Goal: Task Accomplishment & Management: Manage account settings

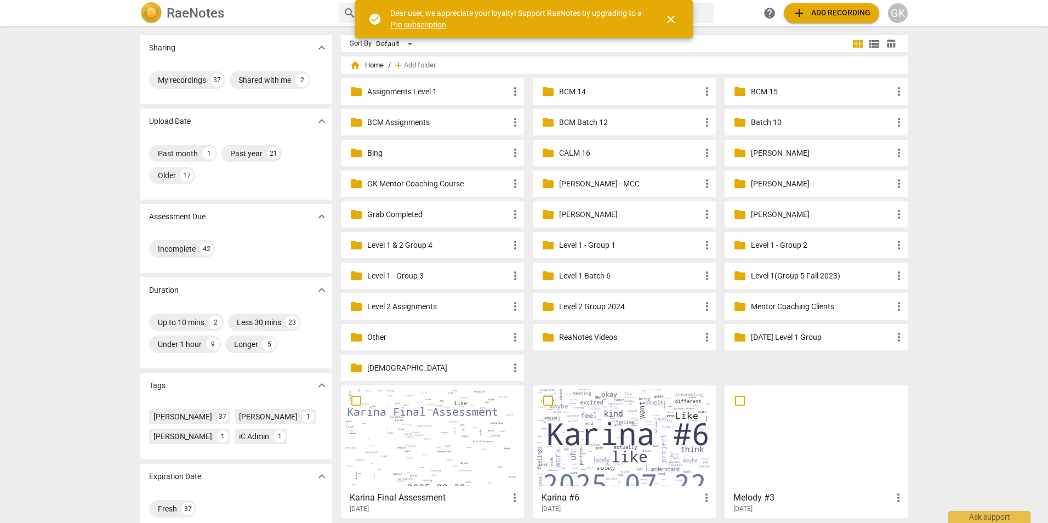
click at [673, 18] on span "close" at bounding box center [670, 19] width 13 height 13
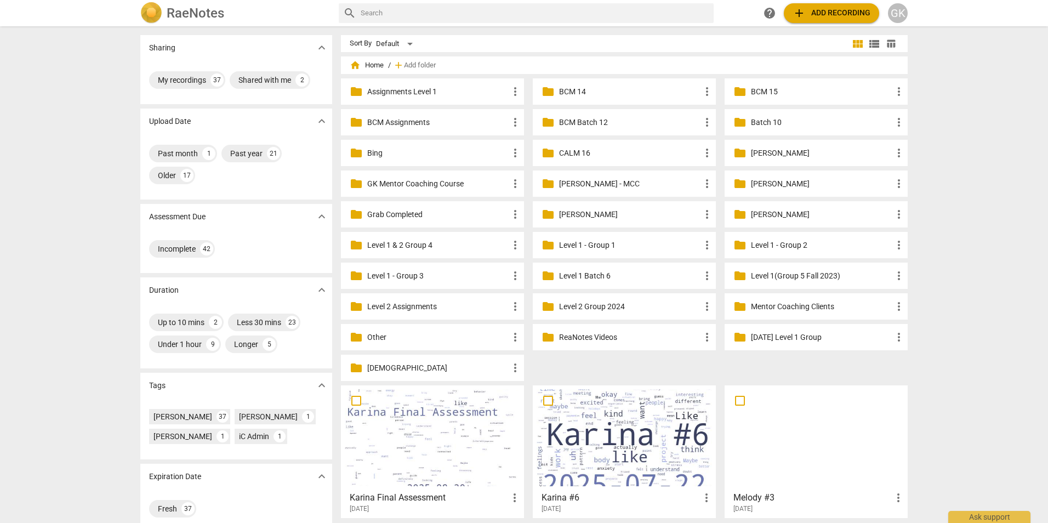
click at [384, 12] on input "text" at bounding box center [535, 13] width 348 height 18
type input "Karina"
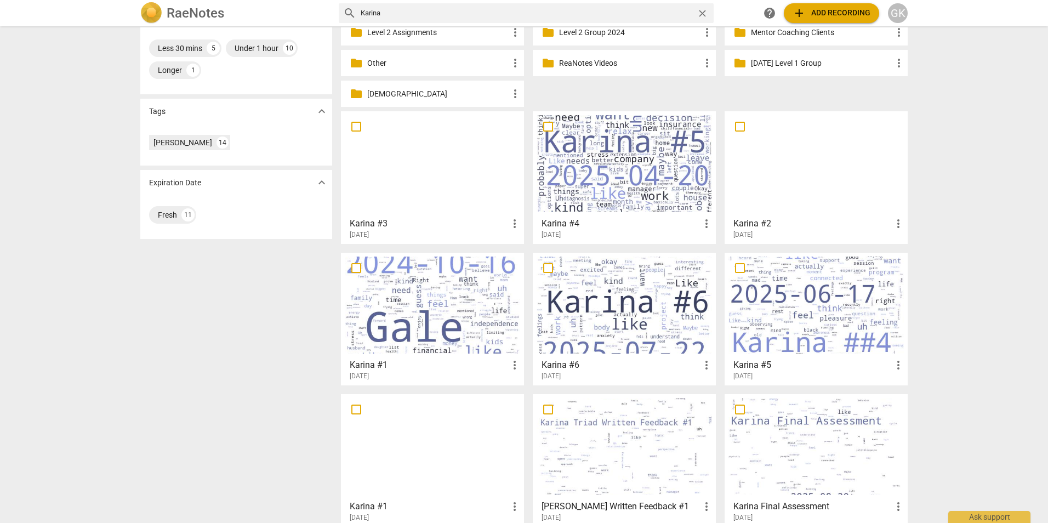
scroll to position [329, 0]
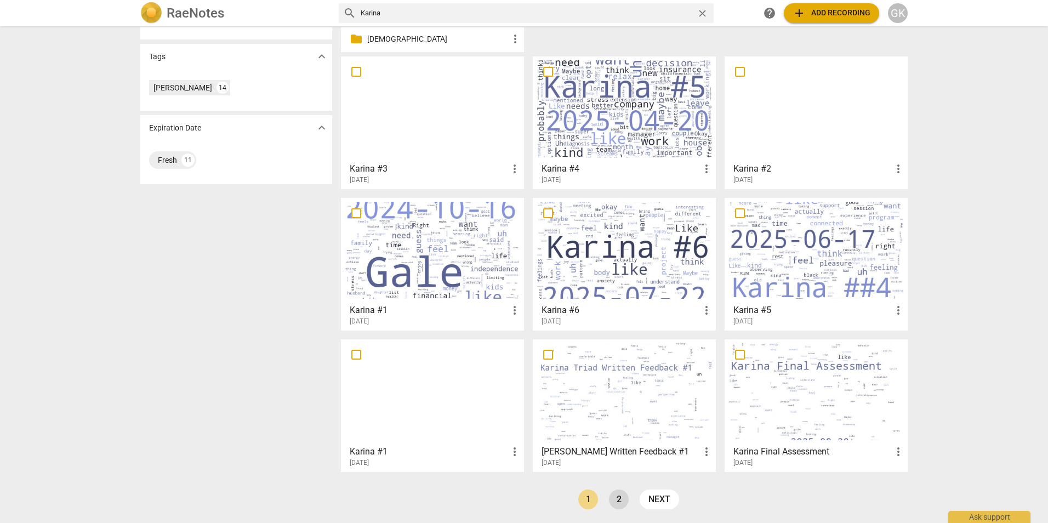
click at [617, 501] on link "2" at bounding box center [619, 499] width 20 height 20
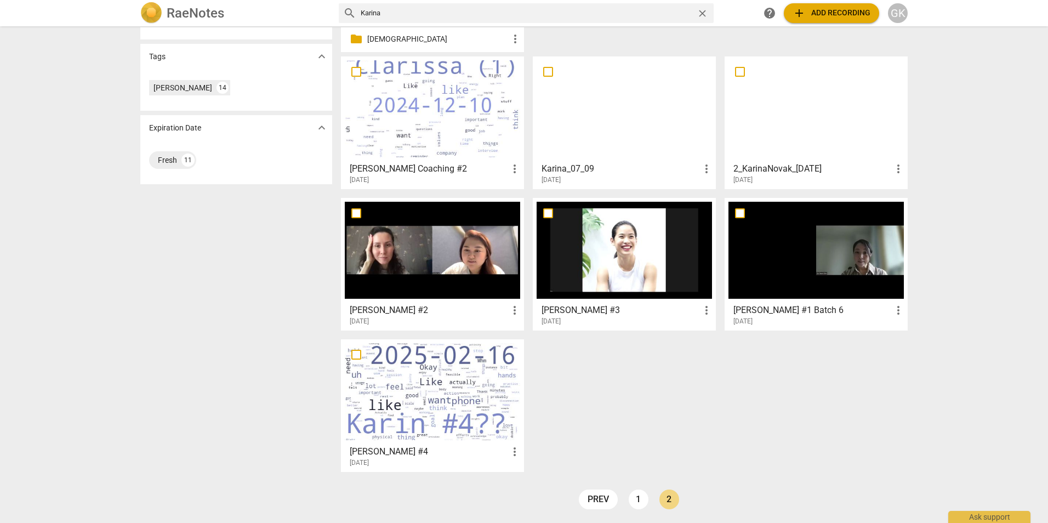
scroll to position [329, 0]
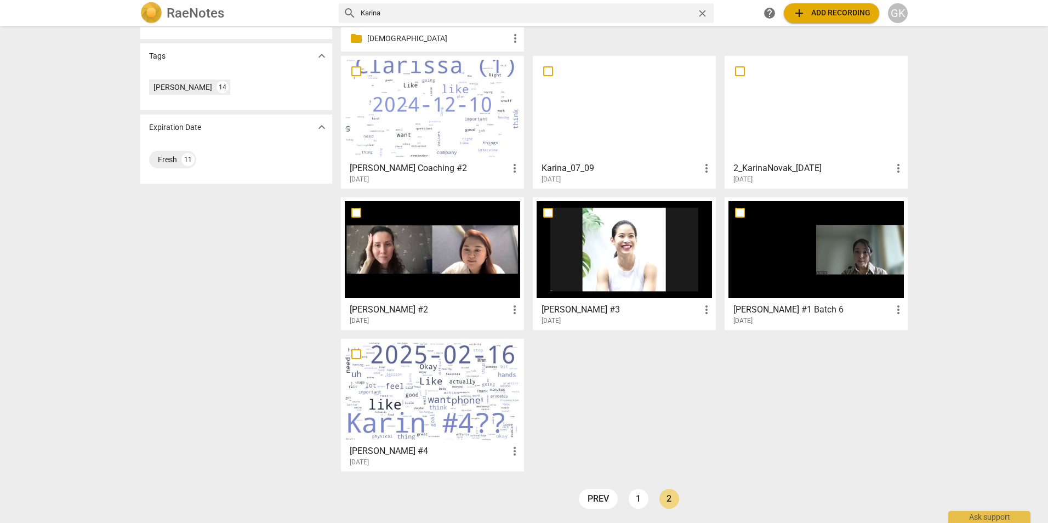
click at [395, 386] on div at bounding box center [432, 390] width 175 height 97
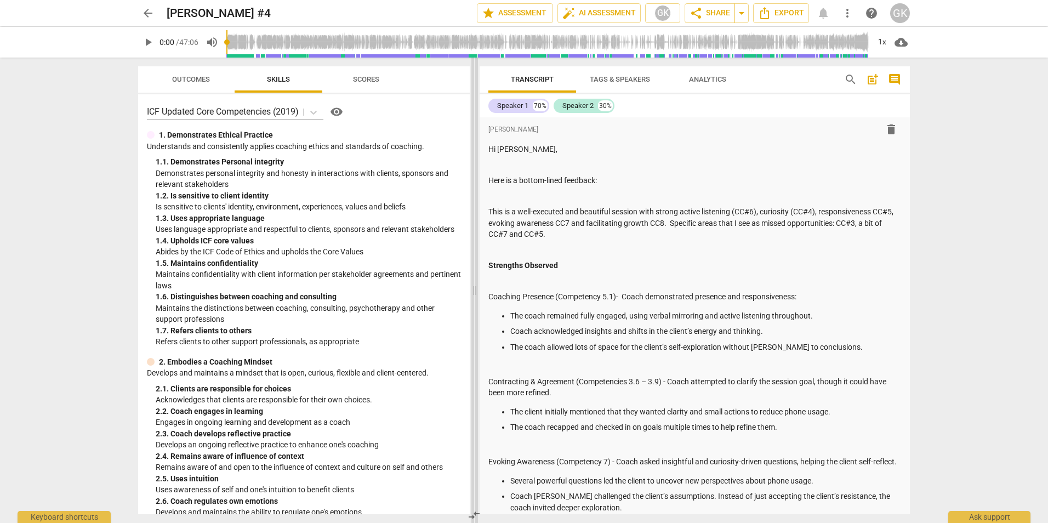
drag, startPoint x: 523, startPoint y: 294, endPoint x: 473, endPoint y: 290, distance: 50.0
click at [473, 290] on span at bounding box center [474, 290] width 7 height 465
click at [151, 43] on span "play_arrow" at bounding box center [147, 42] width 13 height 13
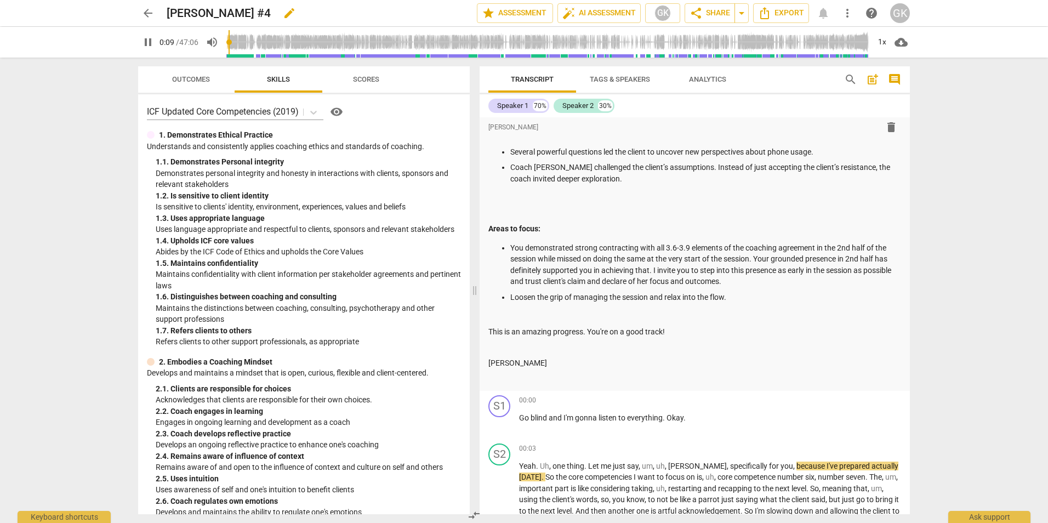
click at [209, 14] on h2 "[PERSON_NAME] #4" at bounding box center [219, 14] width 104 height 14
click at [283, 13] on span "edit" at bounding box center [289, 13] width 13 height 13
type input "12"
type input "[PERSON_NAME] #4"
type input "12"
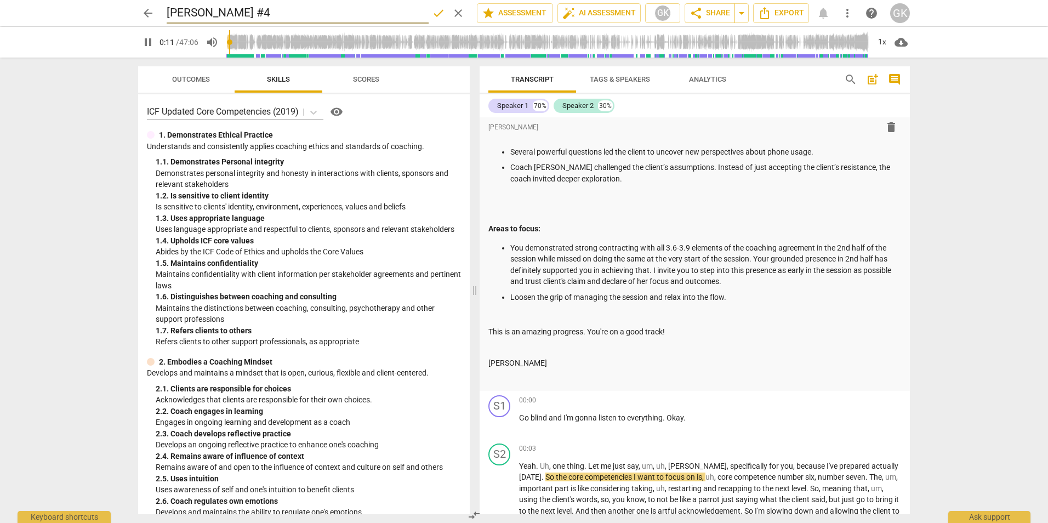
type input "[PERSON_NAME] #4 -"
type input "12"
type input "[PERSON_NAME] #4 -"
type input "15"
type input "[PERSON_NAME] #4 - K"
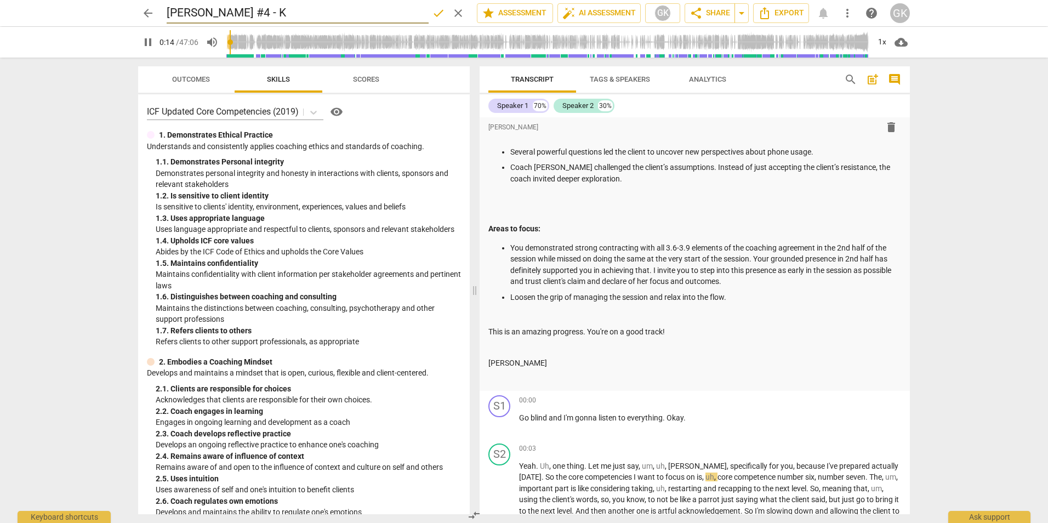
type input "15"
type input "[PERSON_NAME] #4 - Kar"
type input "15"
type input "[PERSON_NAME] #4 - [PERSON_NAME]"
type input "16"
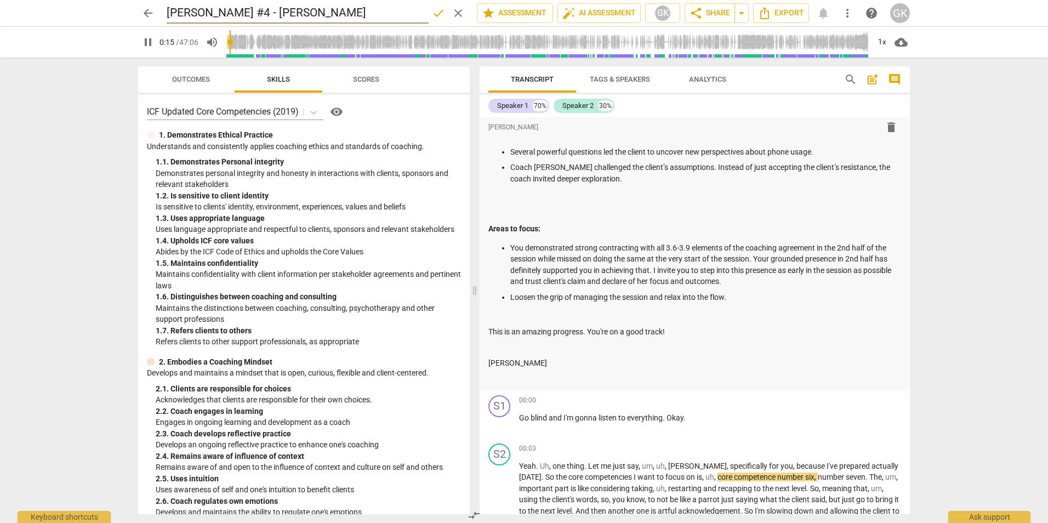
type input "[PERSON_NAME] #4 - [PERSON_NAME]"
type input "16"
type input "[PERSON_NAME] #4 - [PERSON_NAME]"
type input "16"
type input "[PERSON_NAME] #4 - [PERSON_NAME] Coach"
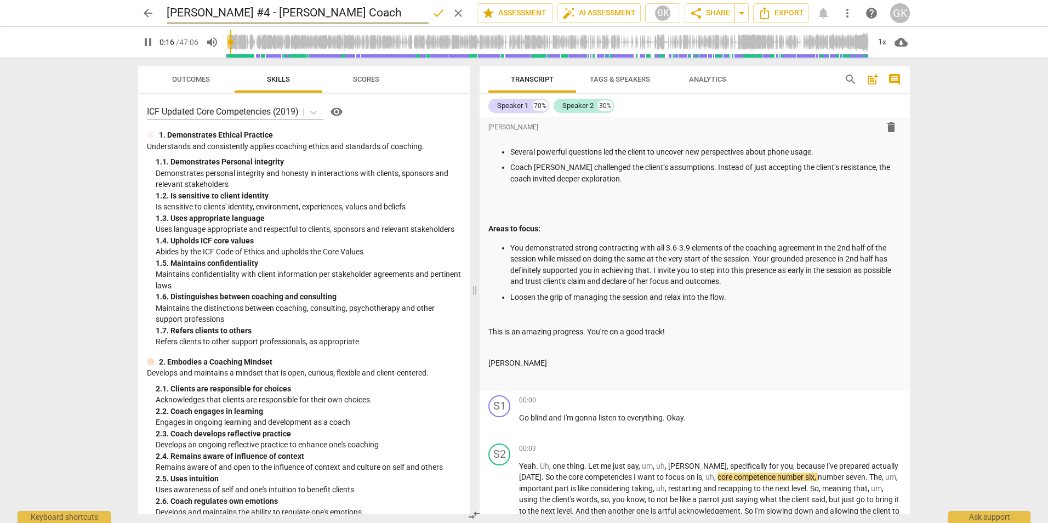
type input "16"
type input "[PERSON_NAME] #4 - [PERSON_NAME]"
type input "17"
type input "[PERSON_NAME] #4 - [PERSON_NAME] Coaching"
type input "17"
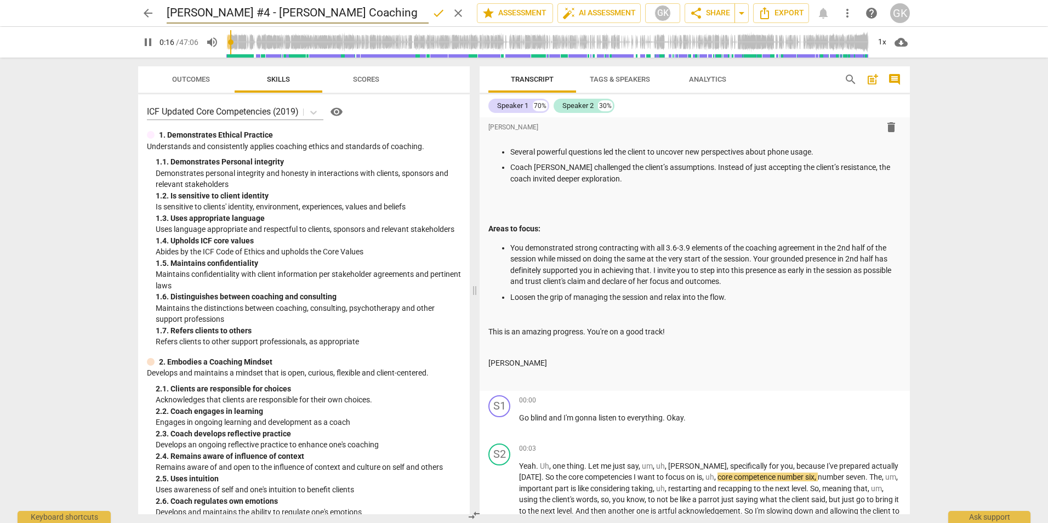
type input "[PERSON_NAME] #4 - [PERSON_NAME] Coaching"
type input "17"
type input "[PERSON_NAME] #4 - [PERSON_NAME] Coaching Tha"
type input "18"
type input "[PERSON_NAME] #4 - [PERSON_NAME] Coaching Than"
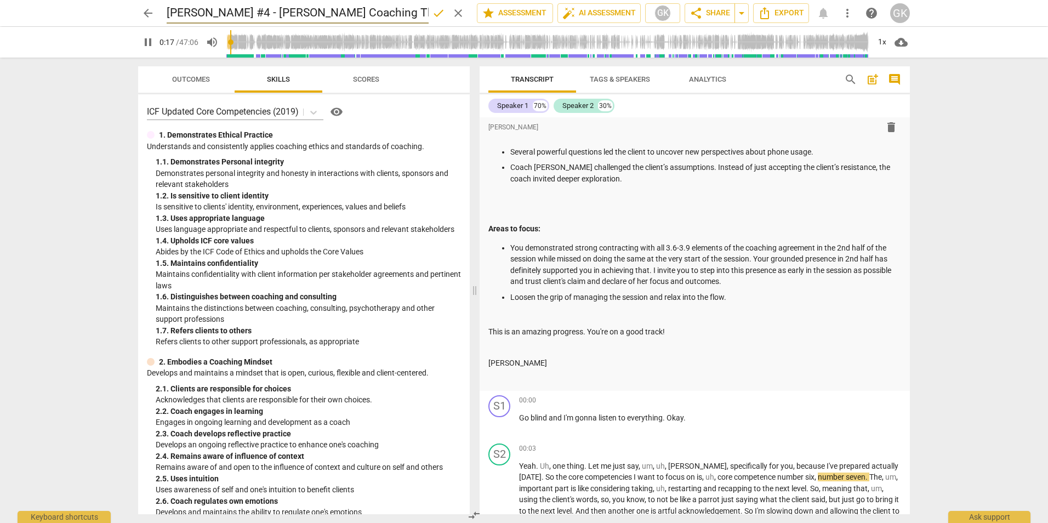
type input "18"
type input "[PERSON_NAME] #4 - [PERSON_NAME] Coaching [PERSON_NAME]"
type input "18"
type input "[PERSON_NAME] #4 - [PERSON_NAME] Coaching [PERSON_NAME]"
type input "19"
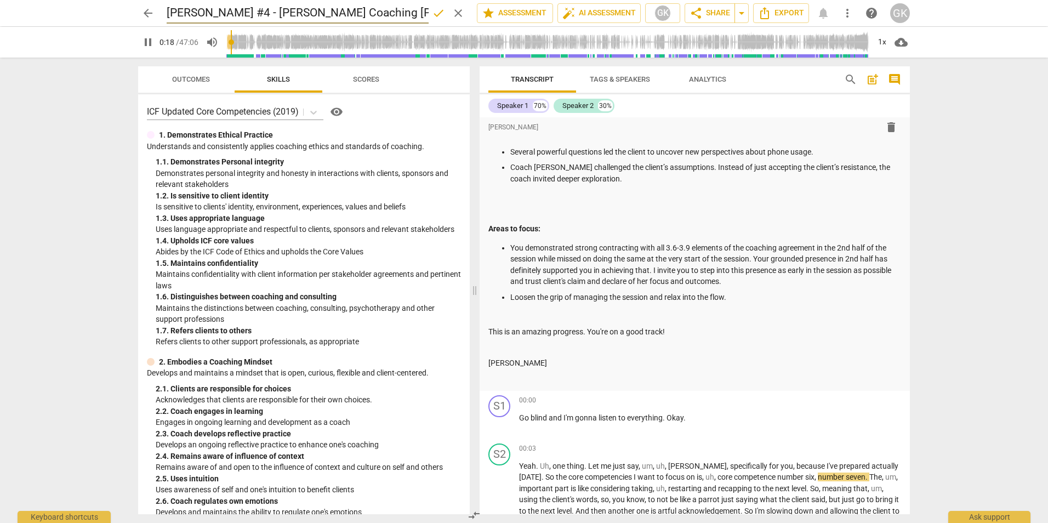
type input "[PERSON_NAME] #4 - [PERSON_NAME] Coaching [PERSON_NAME]"
type input "19"
type input "[PERSON_NAME] #4 - [PERSON_NAME] Coaching [PERSON_NAME]"
type input "19"
type input "[PERSON_NAME] #4 - [PERSON_NAME] Coaching [PERSON_NAME]"
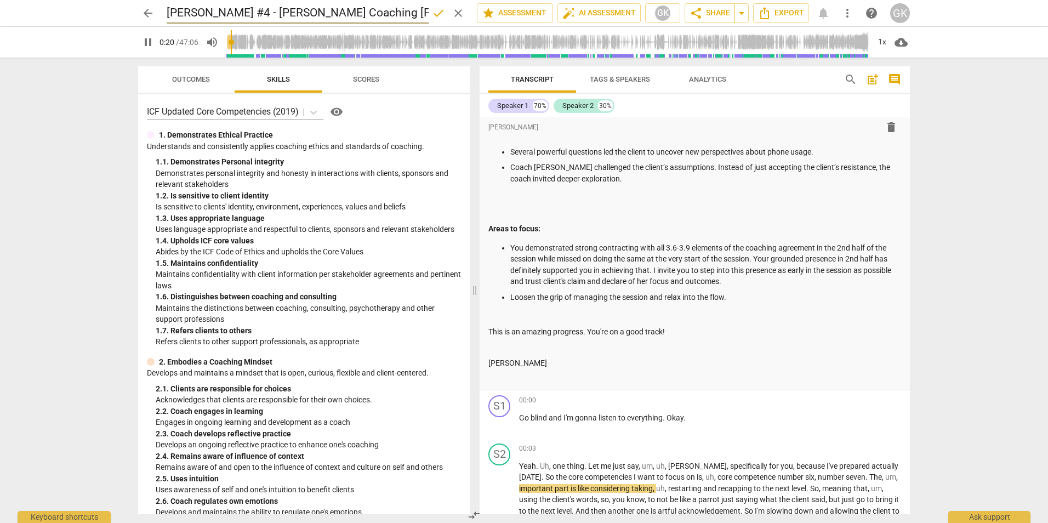
type input "21"
type input "[PERSON_NAME] #4 - [PERSON_NAME] Coaching [PERSON_NAME] ("
type input "22"
type input "[PERSON_NAME] #4 - [PERSON_NAME] Coaching [PERSON_NAME]"
type input "23"
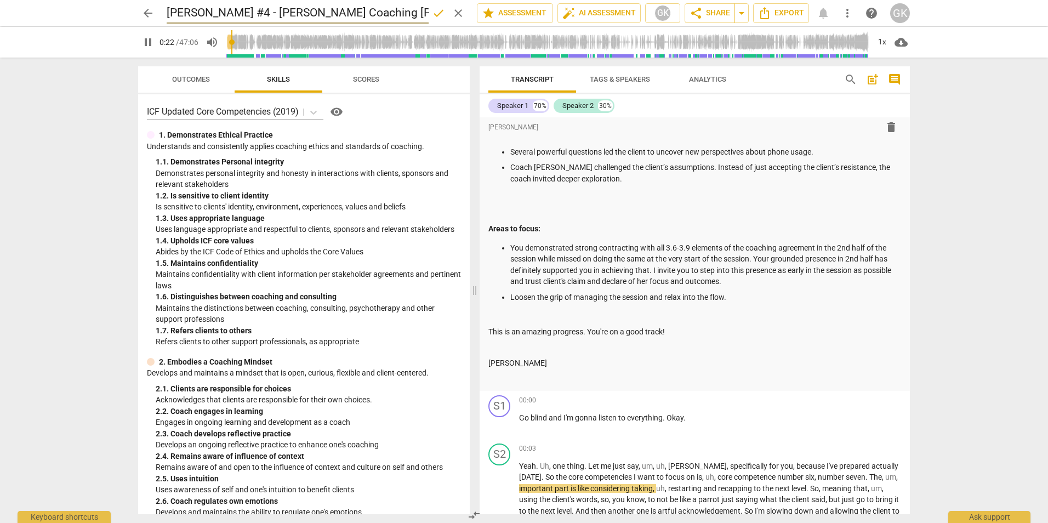
type input "[PERSON_NAME] #4 - [PERSON_NAME] Coaching [PERSON_NAME]"
type input "24"
type input "[PERSON_NAME] #4 - [PERSON_NAME] Coaching [PERSON_NAME]"
drag, startPoint x: 432, startPoint y: 8, endPoint x: 453, endPoint y: 104, distance: 98.0
click at [433, 8] on span "done" at bounding box center [438, 13] width 13 height 13
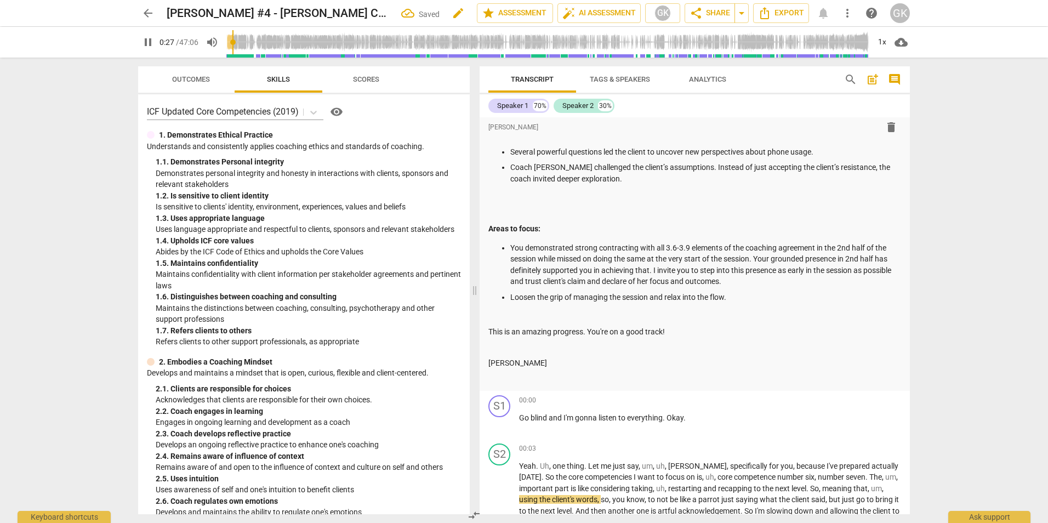
click at [451, 15] on span "edit" at bounding box center [457, 13] width 13 height 13
click at [193, 13] on input "[PERSON_NAME] #4 - [PERSON_NAME] Coaching [PERSON_NAME]" at bounding box center [298, 13] width 262 height 21
type input "29"
type input "[PERSON_NAME] #4 - [PERSON_NAME] Coaching [PERSON_NAME]"
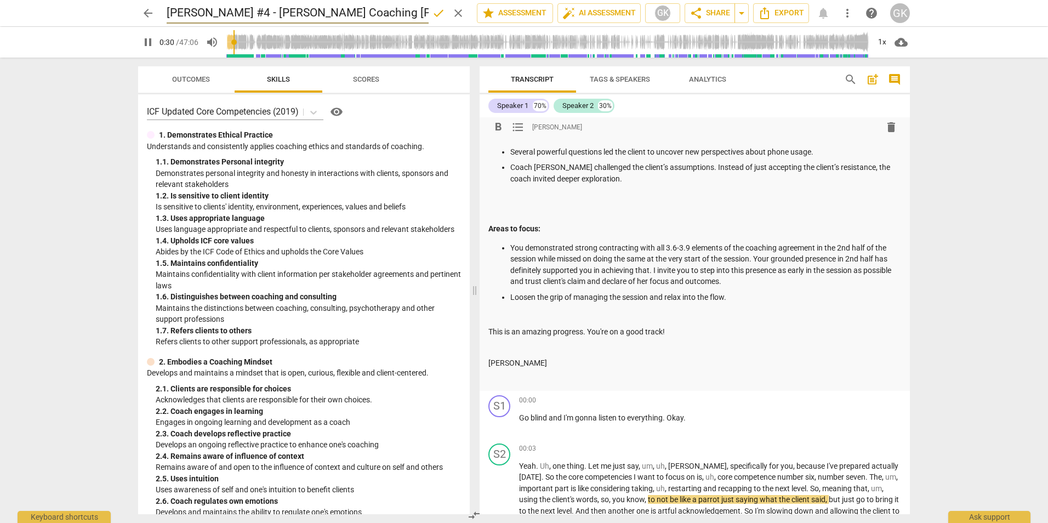
type input "31"
type input "[PERSON_NAME] #4 - [PERSON_NAME] Coaching [PERSON_NAME]"
click at [717, 184] on p "Coach [PERSON_NAME] challenged the client’s assumptions. Instead of just accept…" at bounding box center [705, 173] width 391 height 22
type input "32"
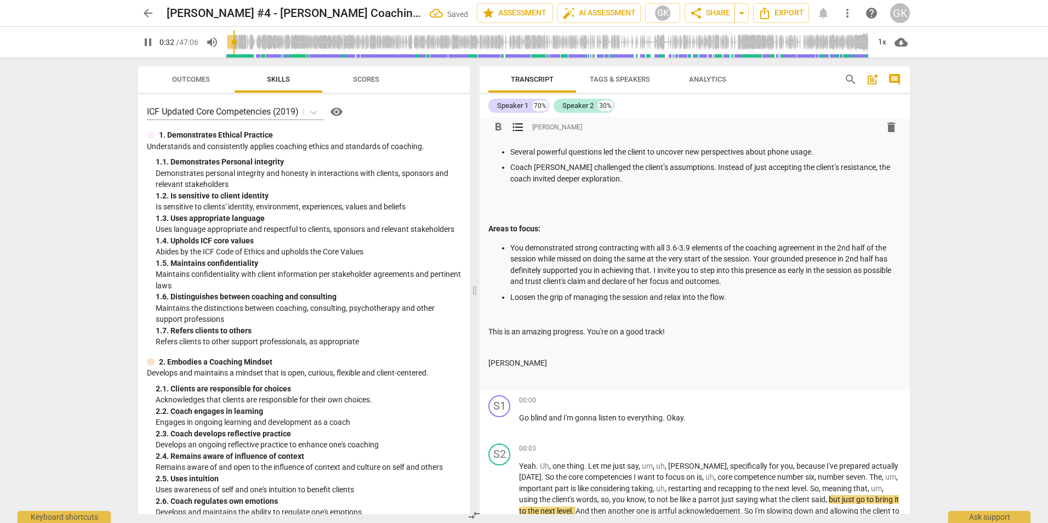
click at [148, 12] on span "arrow_back" at bounding box center [147, 13] width 13 height 13
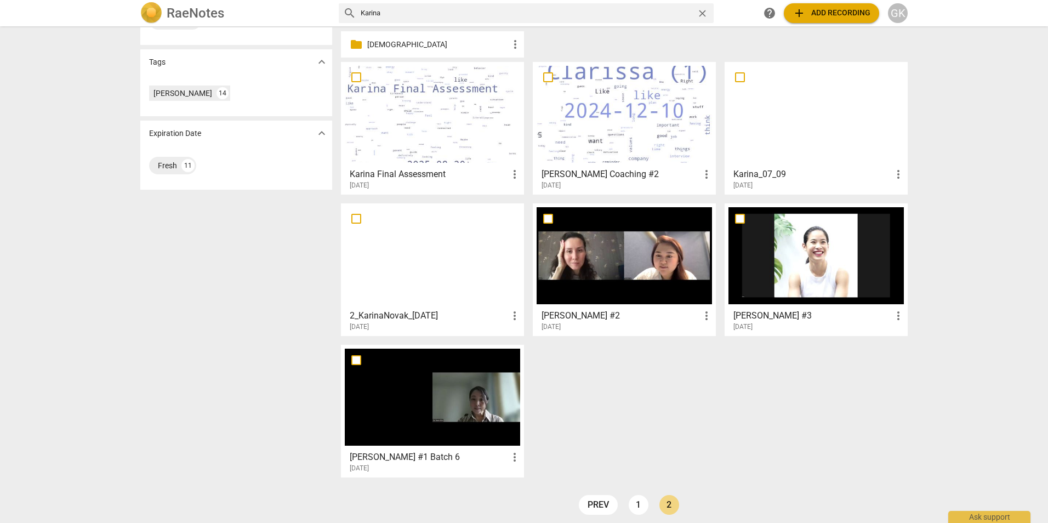
scroll to position [329, 0]
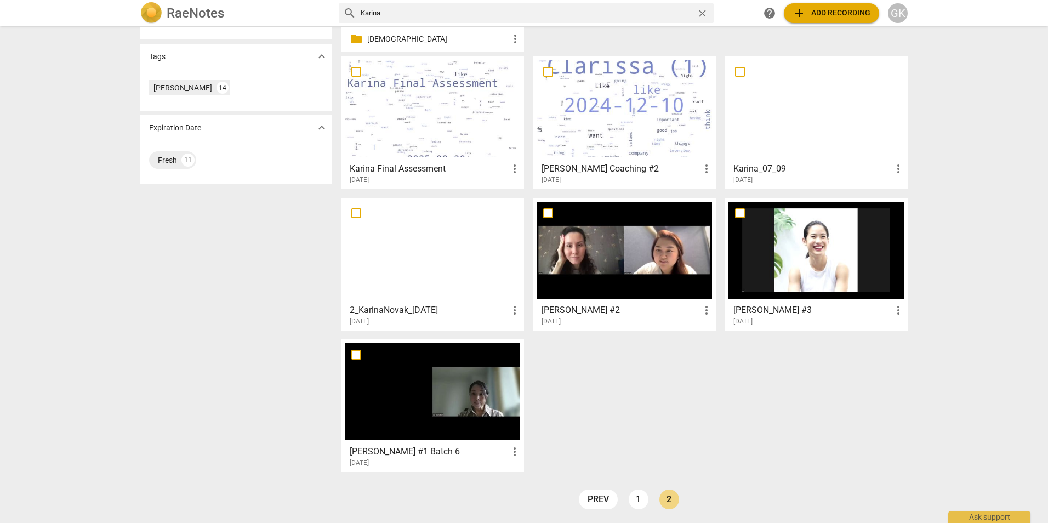
click at [406, 245] on div at bounding box center [432, 250] width 175 height 97
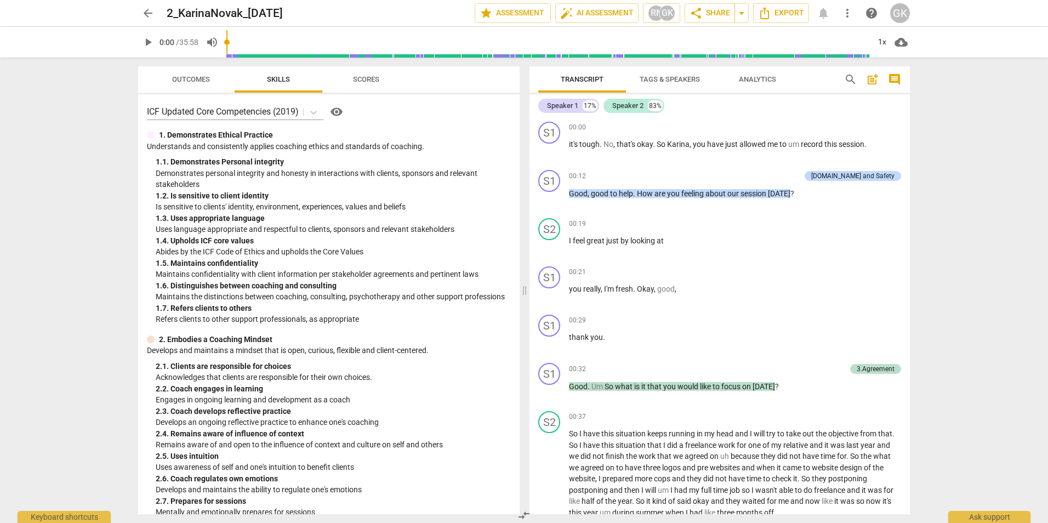
click at [145, 45] on span "play_arrow" at bounding box center [147, 42] width 13 height 13
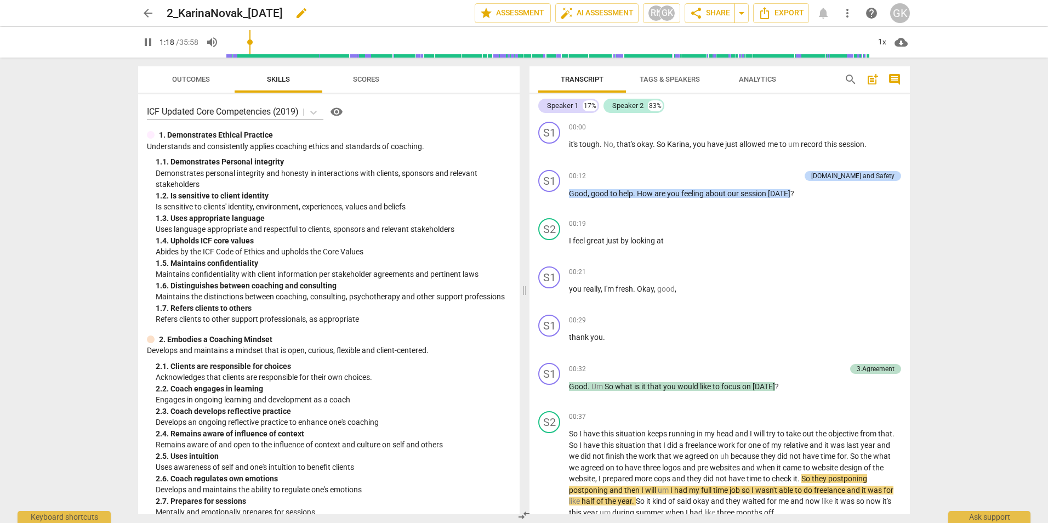
click at [308, 13] on span "edit" at bounding box center [301, 13] width 13 height 13
drag, startPoint x: 312, startPoint y: 9, endPoint x: 124, endPoint y: 10, distance: 187.9
click at [125, 10] on div "arrow_back 2_KarinaNovak_[DATE] done clear star Assessment auto_fix_high AI Ass…" at bounding box center [524, 13] width 1030 height 26
type input "80"
type input "A"
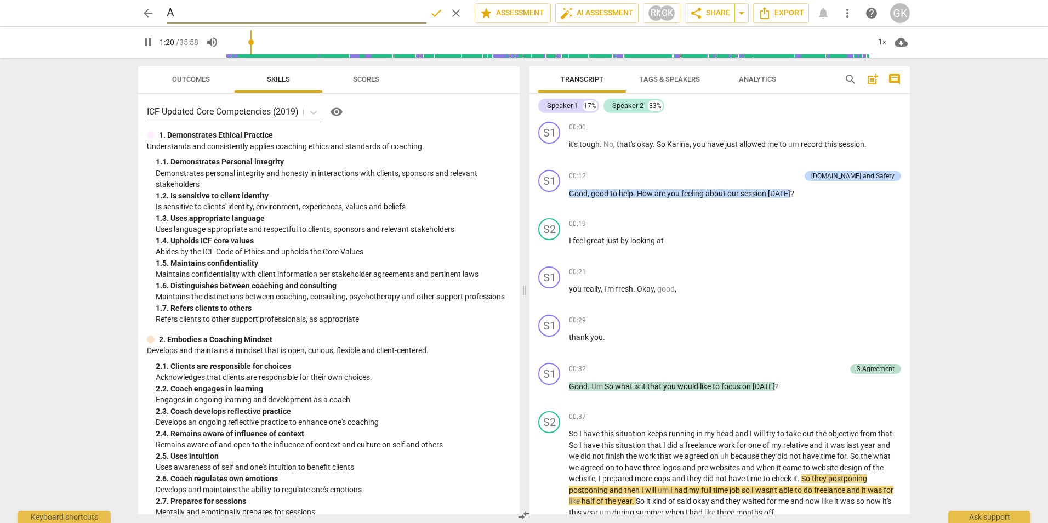
type input "81"
type input "ACS"
type input "81"
type input "ACSTH"
type input "82"
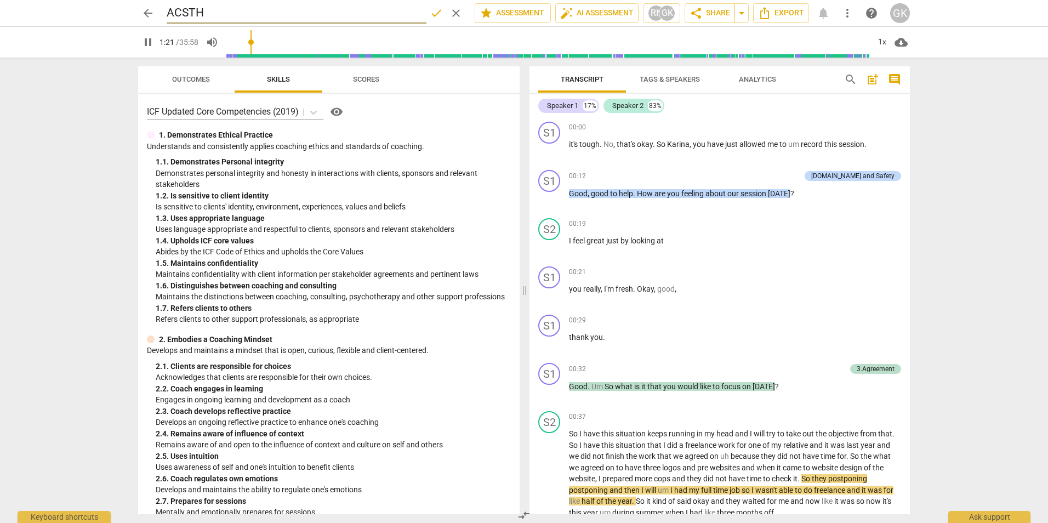
type input "ACSTH"
type input "82"
type input "ACSTH -"
type input "85"
type input "ACSTH -"
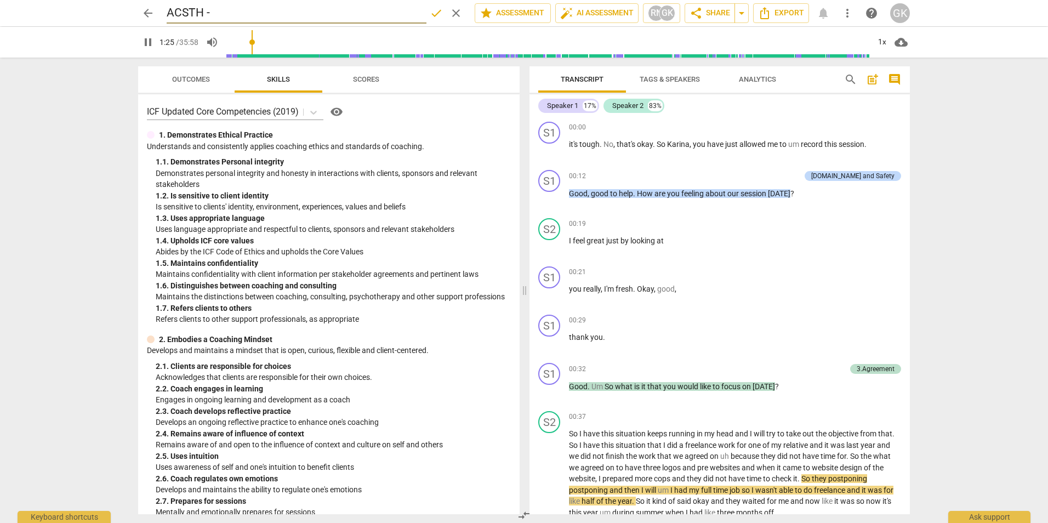
type input "85"
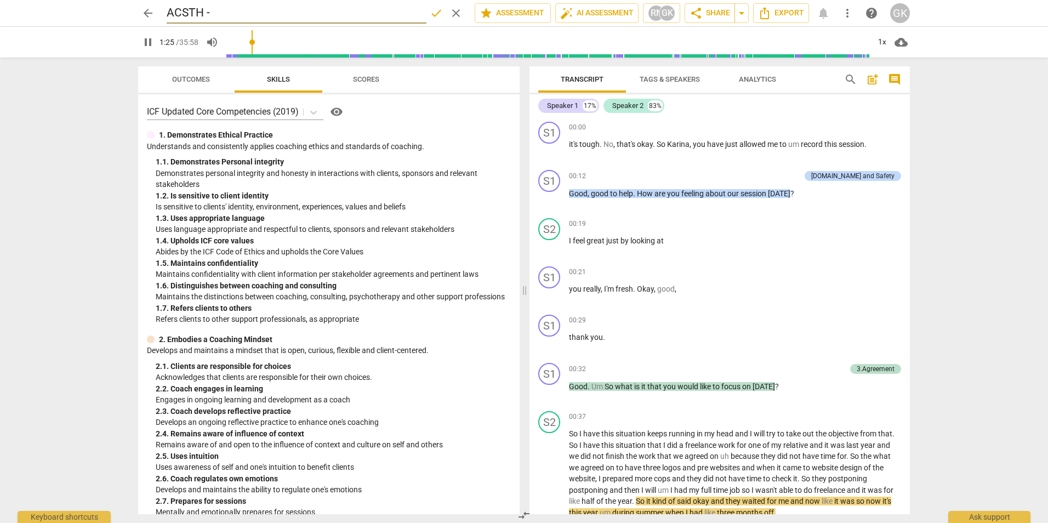
type input "ACSTH - L"
type input "86"
type input "ACSTH - Lux"
type input "86"
type input "ACSTH - Luxe"
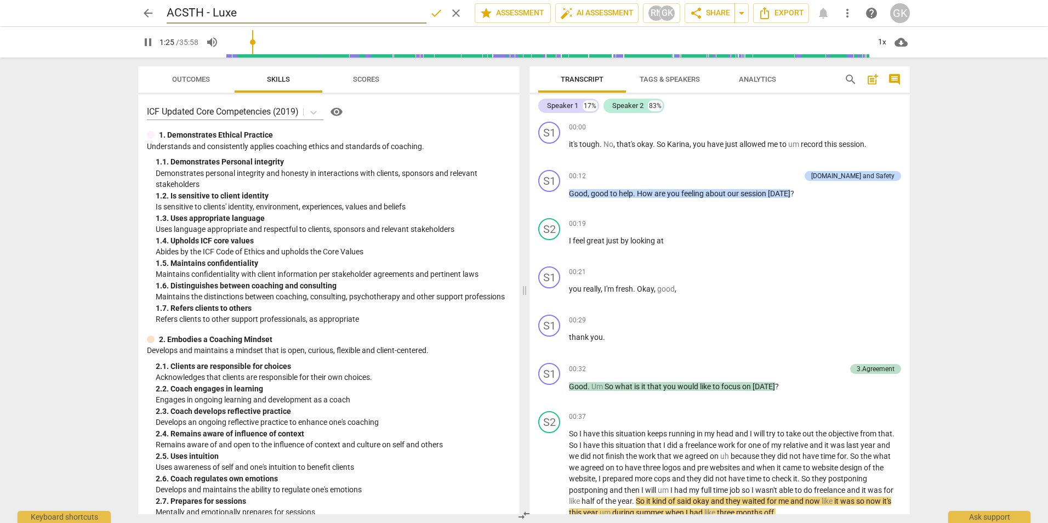
type input "86"
type input "ACSTH - [PERSON_NAME]"
type input "86"
type input "ACSTH - Luxemb"
type input "87"
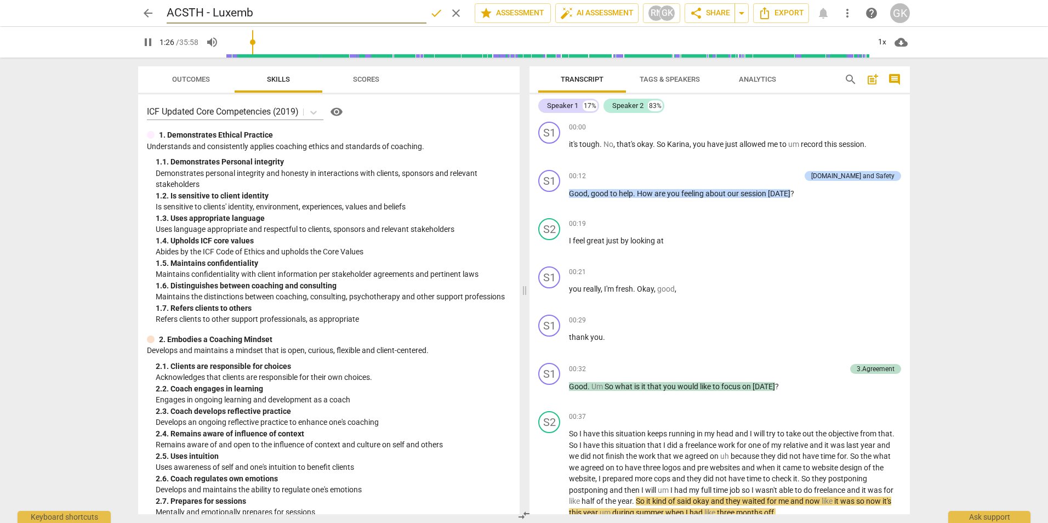
type input "ACSTH - Luxembu"
type input "87"
type input "ACSTH - [GEOGRAPHIC_DATA]"
type input "88"
type input "ACSTH - [GEOGRAPHIC_DATA]"
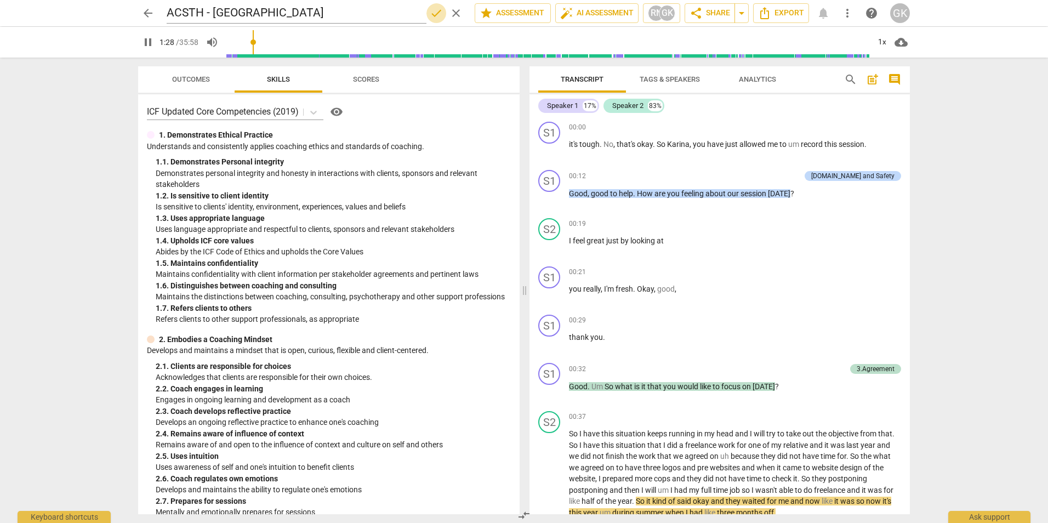
click at [435, 12] on span "done" at bounding box center [436, 13] width 13 height 13
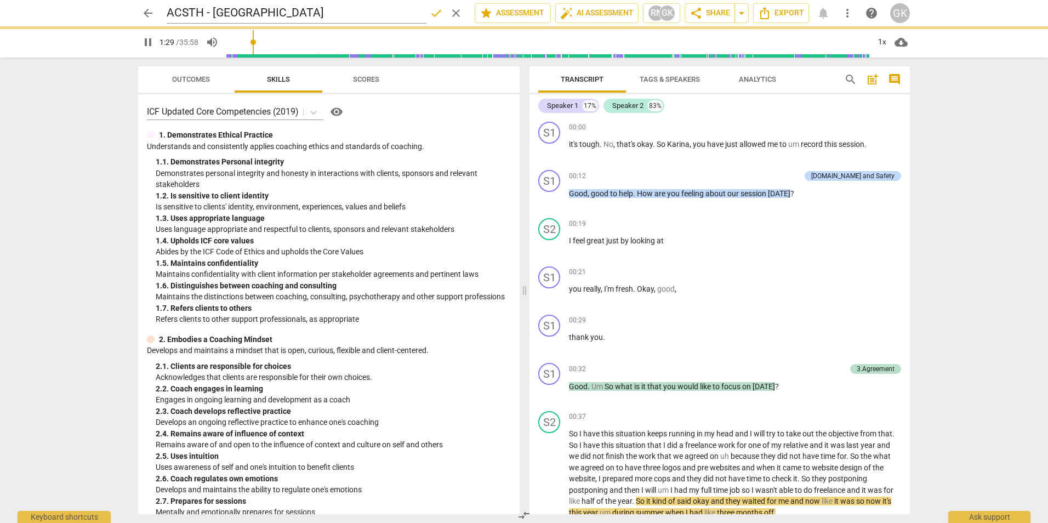
type input "89"
click at [151, 11] on span "arrow_back" at bounding box center [147, 13] width 13 height 13
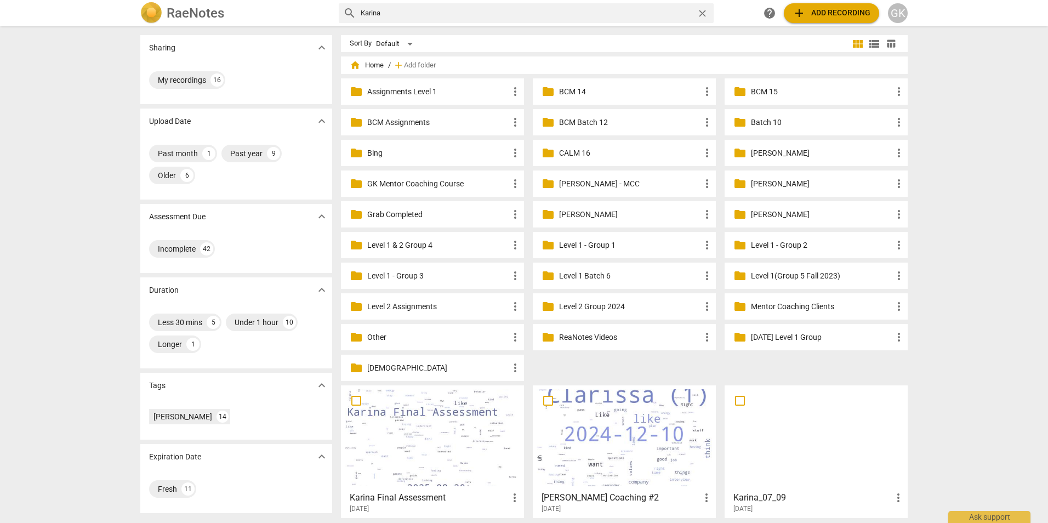
click at [407, 12] on input "Karina" at bounding box center [526, 13] width 331 height 18
type input "K"
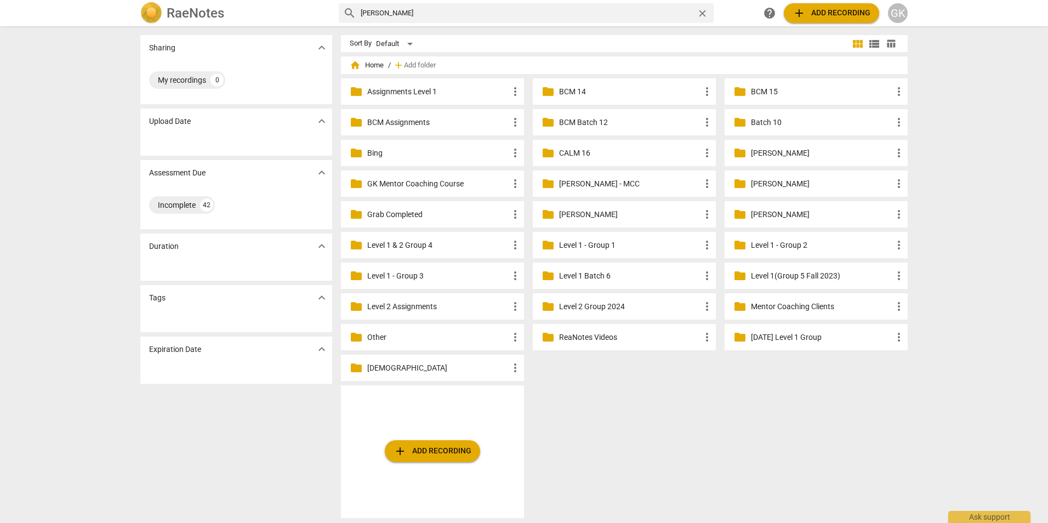
scroll to position [4, 0]
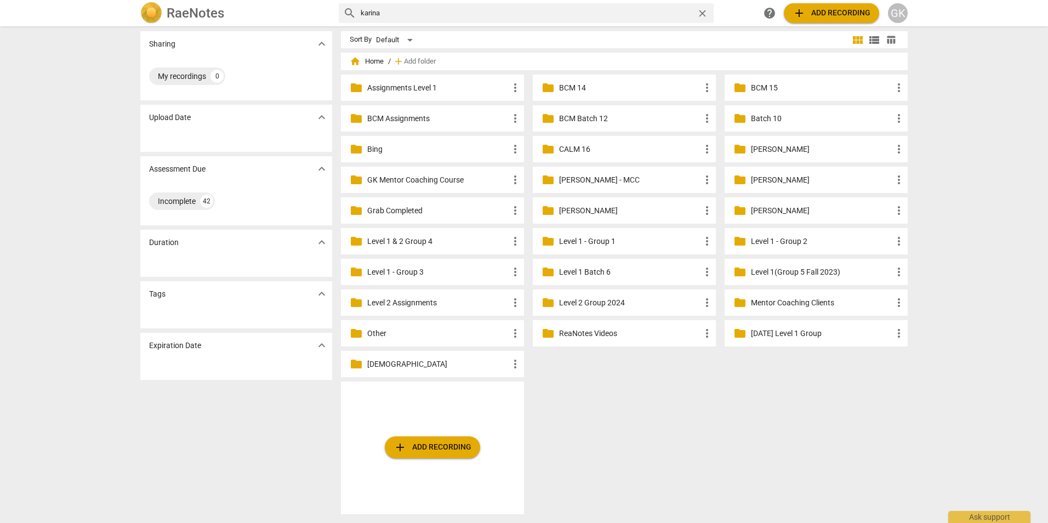
type input "karina"
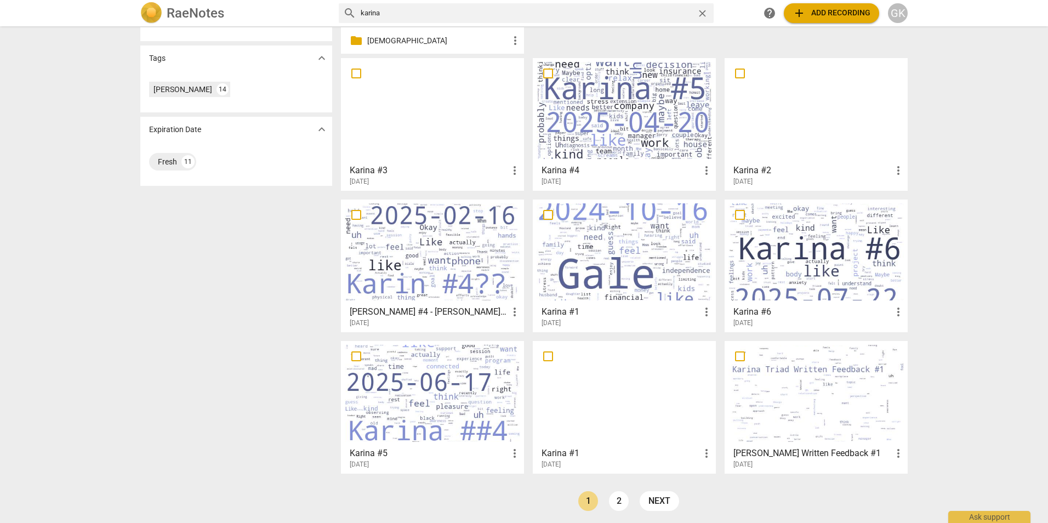
scroll to position [329, 0]
click at [612, 496] on link "2" at bounding box center [619, 499] width 20 height 20
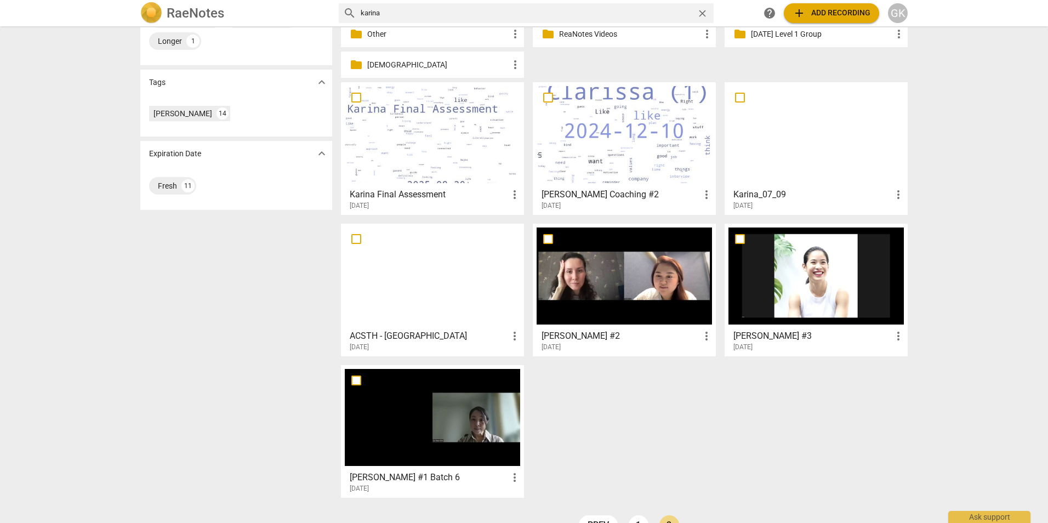
scroll to position [329, 0]
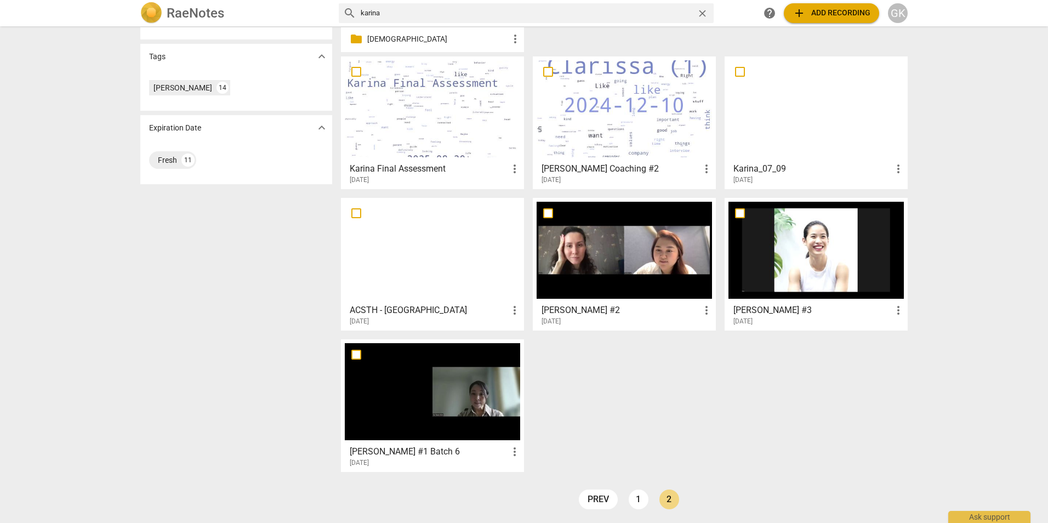
click at [830, 105] on div at bounding box center [815, 108] width 175 height 97
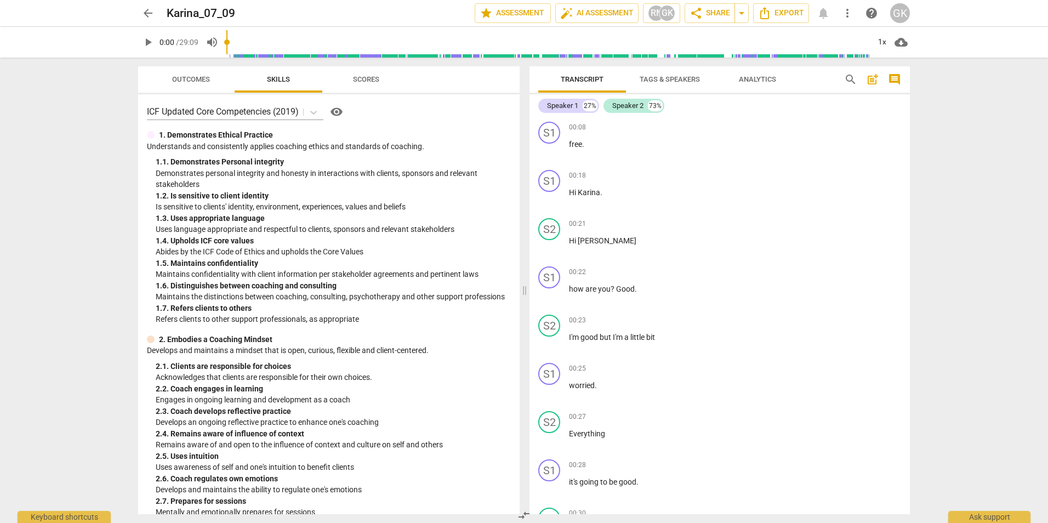
click at [148, 45] on span "play_arrow" at bounding box center [147, 42] width 13 height 13
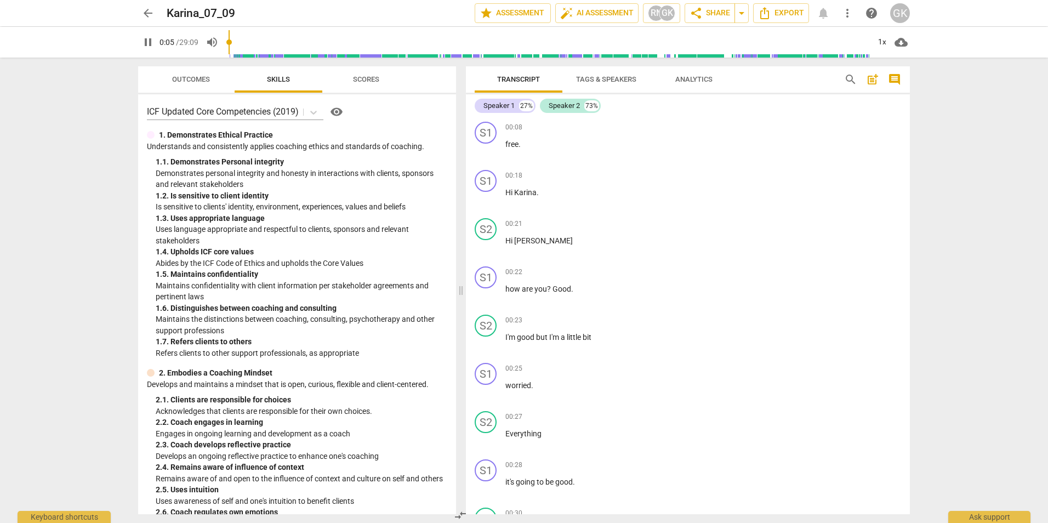
drag, startPoint x: 525, startPoint y: 291, endPoint x: 438, endPoint y: 292, distance: 87.1
click at [457, 294] on span at bounding box center [460, 290] width 7 height 465
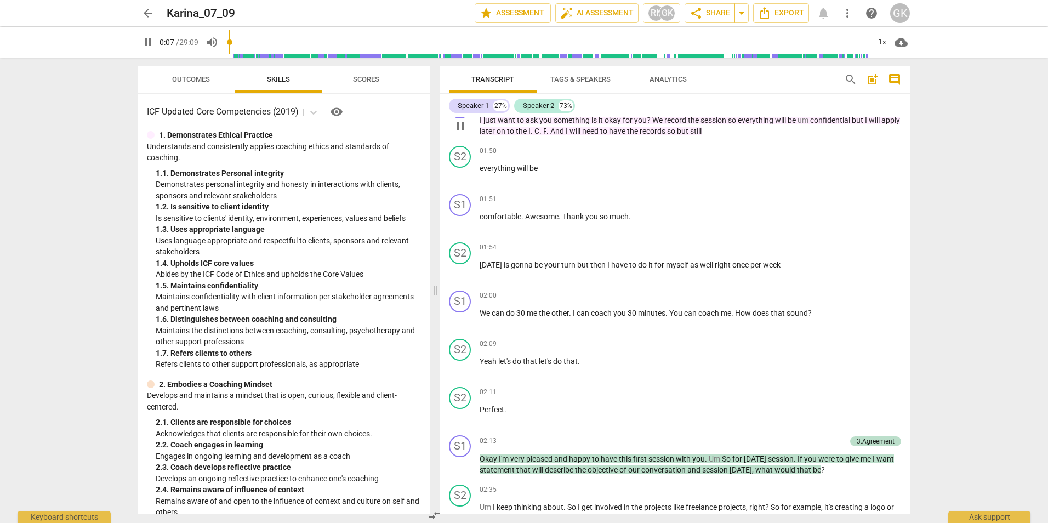
scroll to position [986, 0]
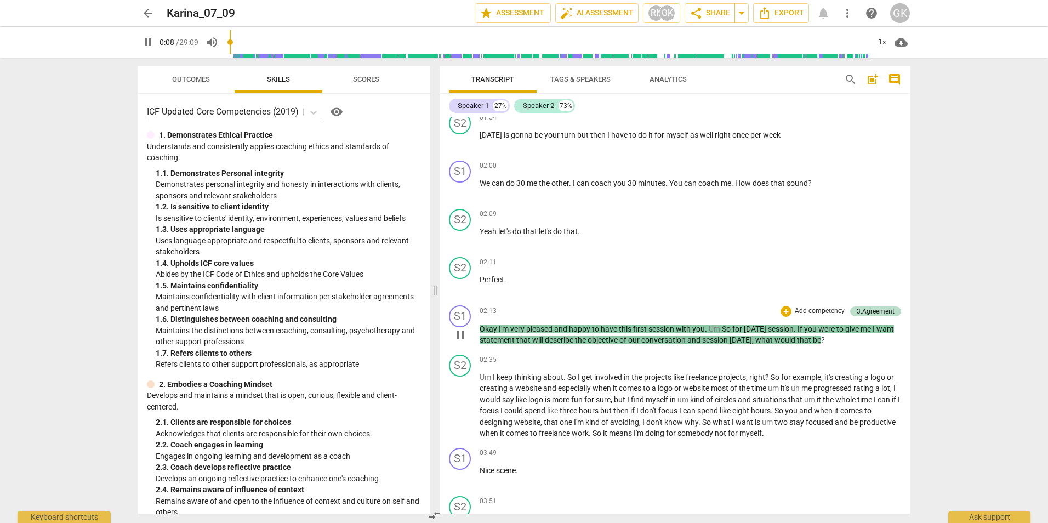
click at [882, 312] on div "3.Agreement" at bounding box center [875, 311] width 38 height 10
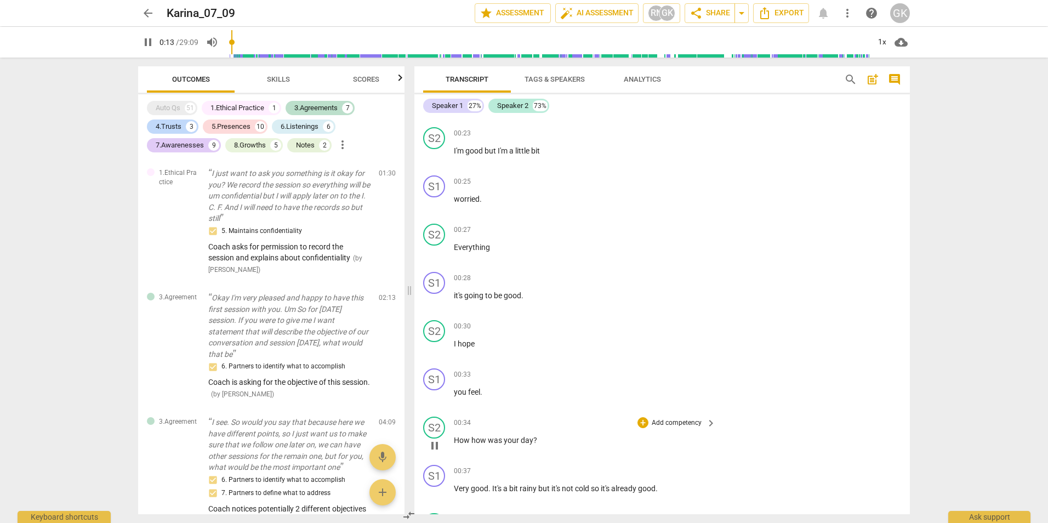
scroll to position [384, 0]
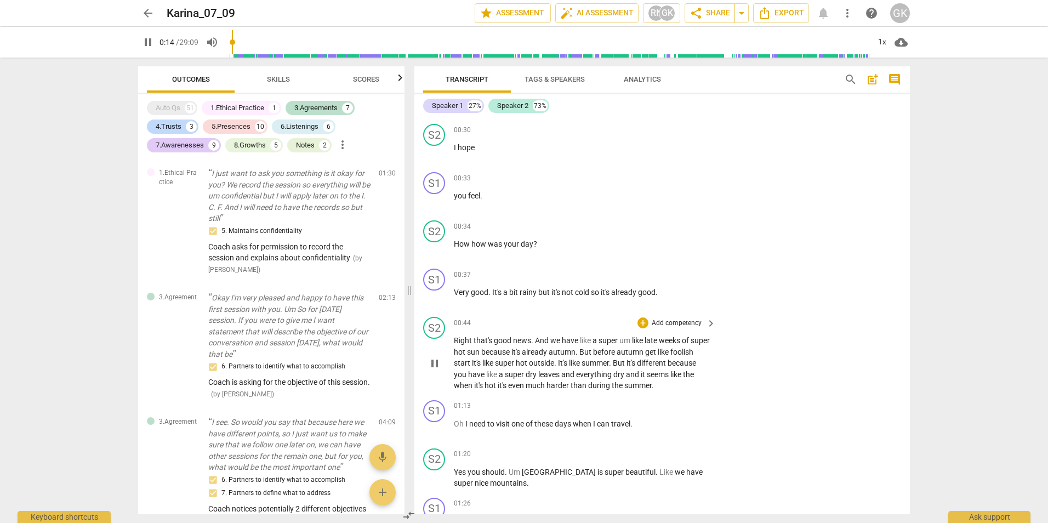
click at [467, 349] on span "hot" at bounding box center [460, 351] width 13 height 9
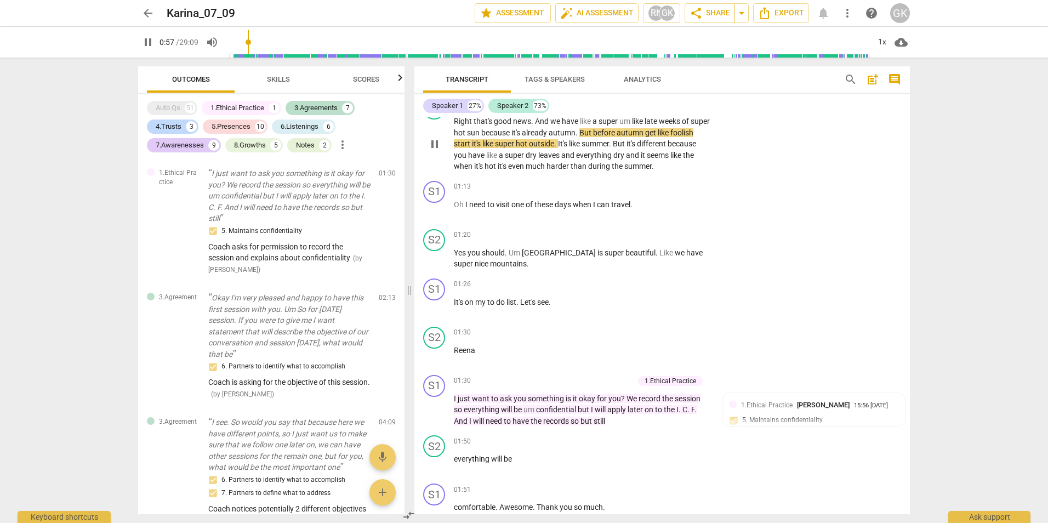
scroll to position [657, 0]
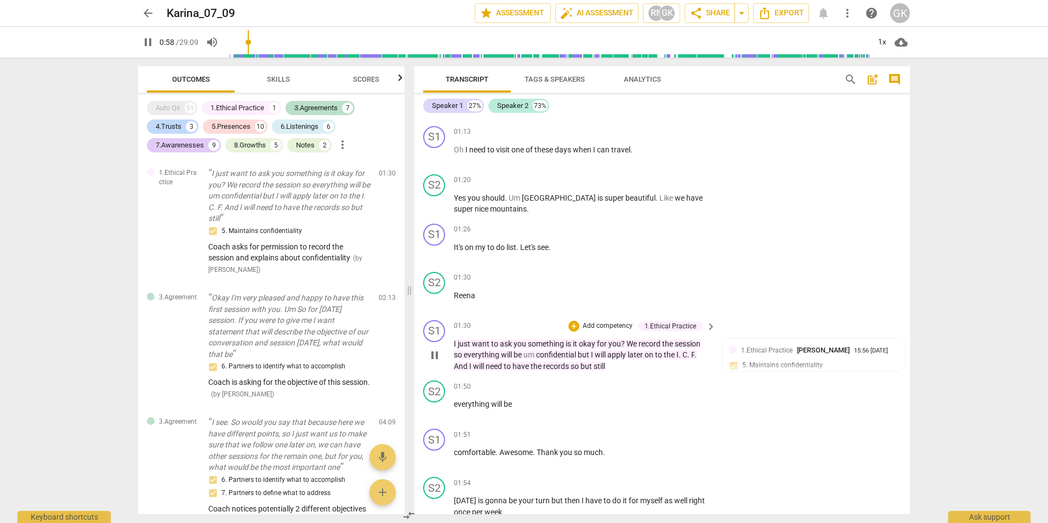
click at [459, 341] on span "just" at bounding box center [464, 343] width 14 height 9
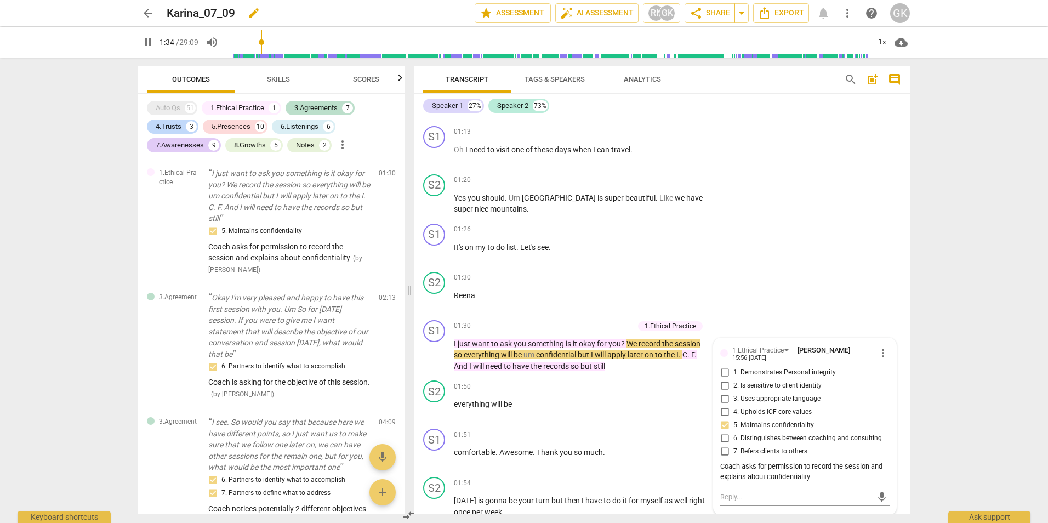
click at [256, 15] on span "edit" at bounding box center [253, 13] width 13 height 13
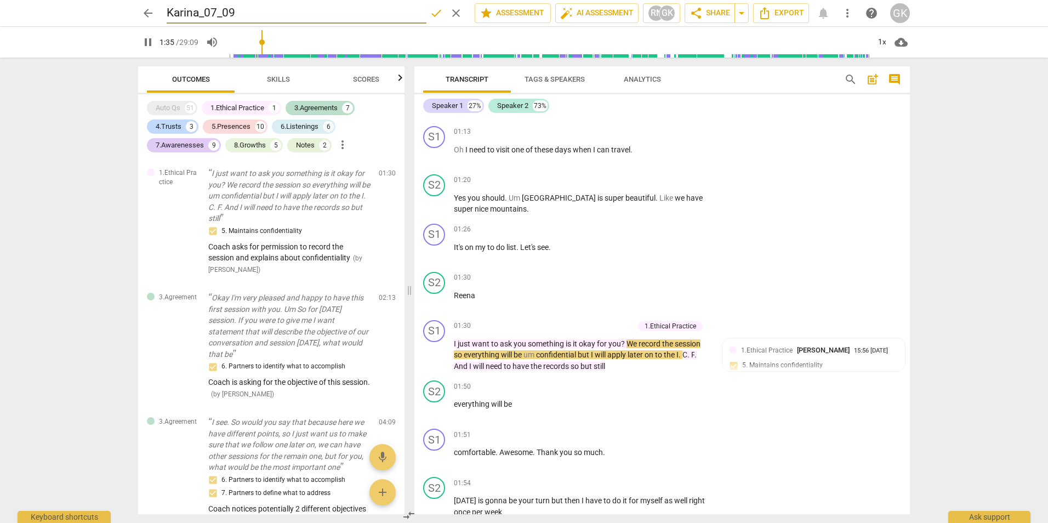
drag, startPoint x: 247, startPoint y: 12, endPoint x: 117, endPoint y: 15, distance: 129.9
click at [117, 15] on div "arrow_back Karina_07_09 done clear star Assessment auto_fix_high AI Assessment …" at bounding box center [524, 13] width 1030 height 26
type input "96"
type input "Pa"
type input "96"
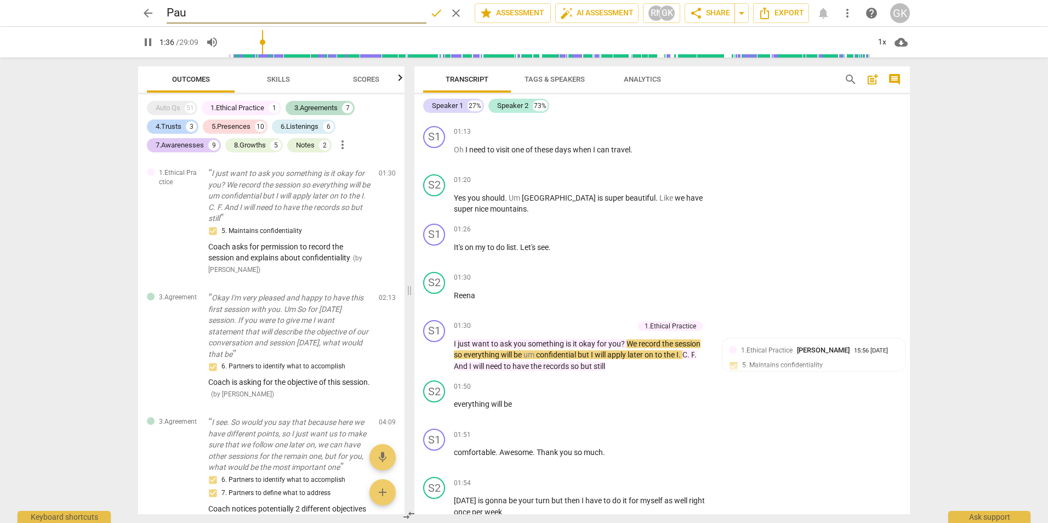
type input "[PERSON_NAME]"
type input "97"
type input "[PERSON_NAME]"
type input "97"
type input "[PERSON_NAME]"
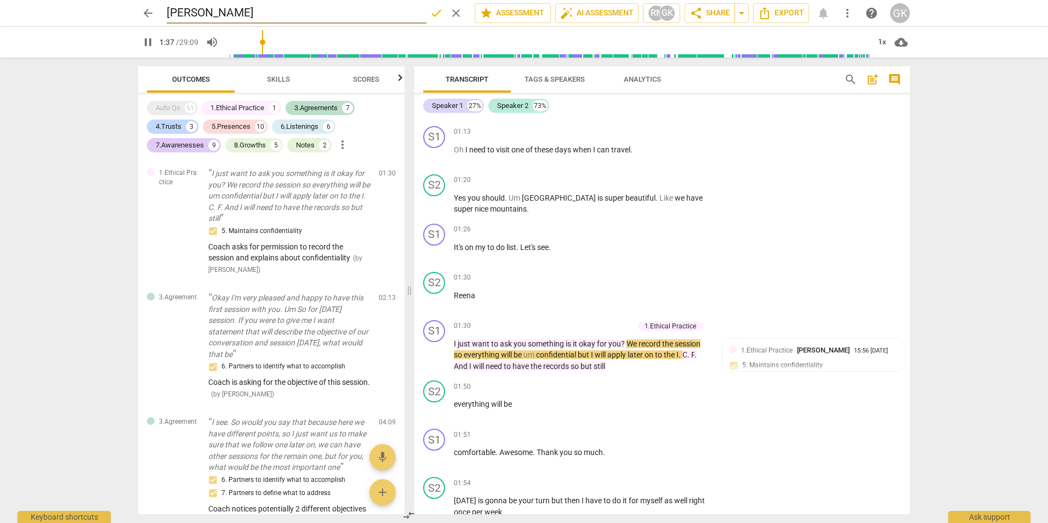
type input "98"
type input "[PERSON_NAME]"
type input "98"
type input "[PERSON_NAME] Coach"
type input "98"
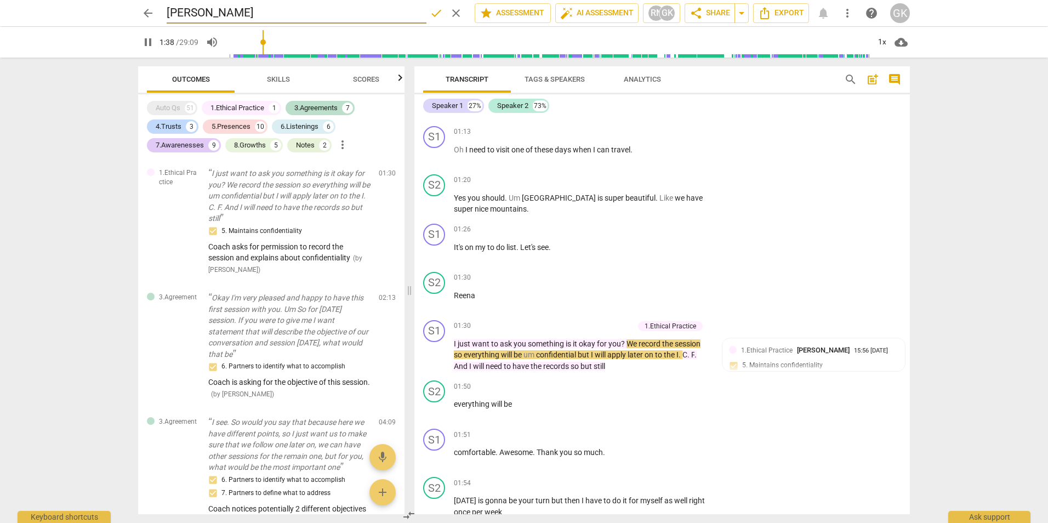
type input "[PERSON_NAME]"
type input "99"
type input "[PERSON_NAME] Coaching"
type input "99"
type input "[PERSON_NAME] Coaching"
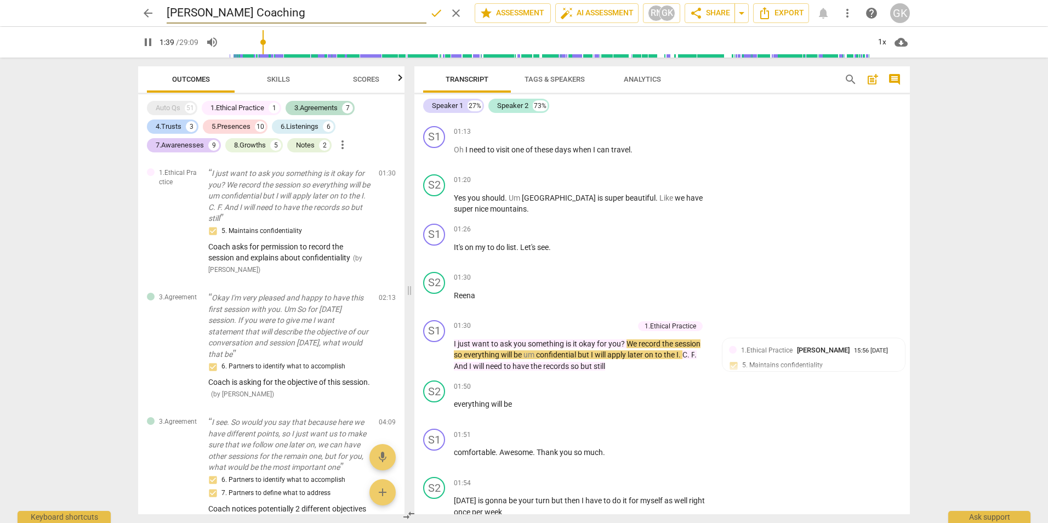
type input "99"
type input "[PERSON_NAME] Coaching [PERSON_NAME]"
type input "100"
type input "[PERSON_NAME] Coaching [PERSON_NAME]"
type input "100"
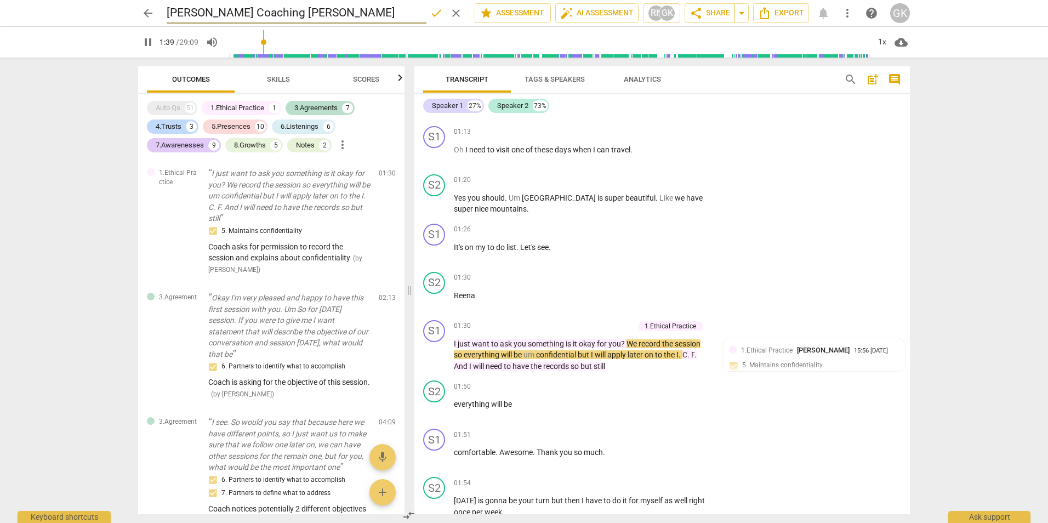
type input "[PERSON_NAME] Coaching [PERSON_NAME]"
type input "103"
type input "MePaula Coaching [PERSON_NAME]"
type input "104"
type input "MentPaula Coaching [PERSON_NAME]"
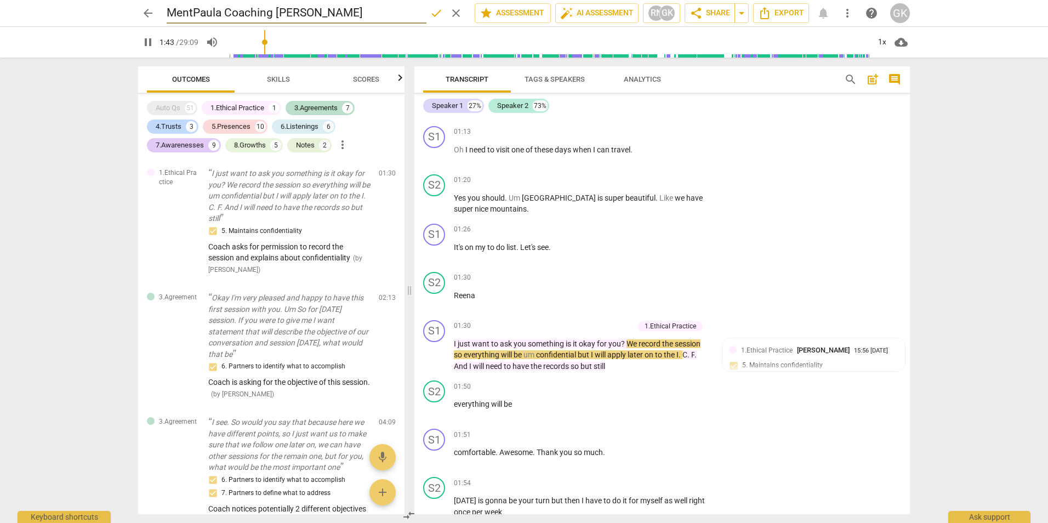
type input "104"
type input "MentoPaula Coaching [PERSON_NAME]"
type input "104"
type input "Mentor [PERSON_NAME] Coaching [PERSON_NAME]"
type input "104"
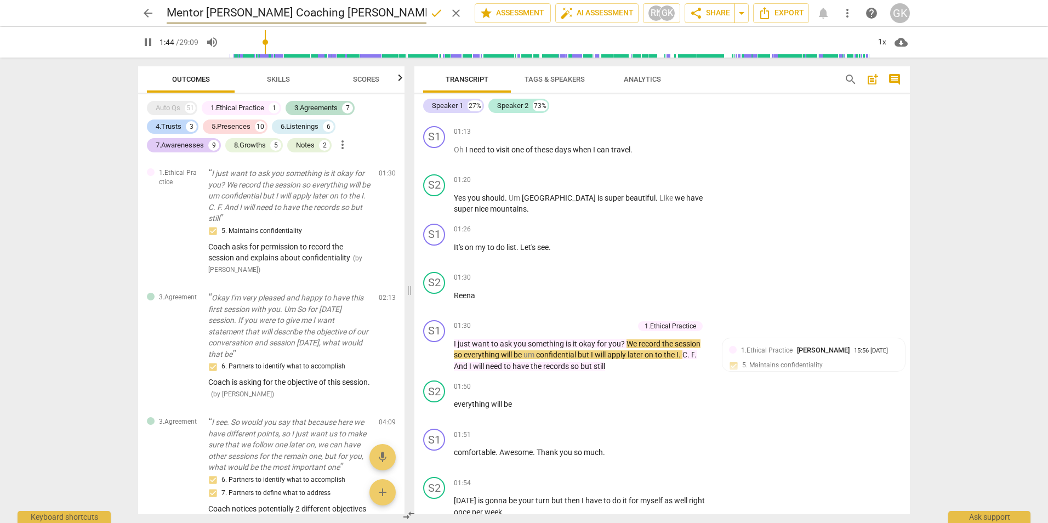
type input "Mentor CPaula Coaching [PERSON_NAME]"
type input "105"
type input "Mentor CoaPaula Coaching [PERSON_NAME]"
type input "105"
type input "Mentor CoachPaula Coaching [PERSON_NAME]"
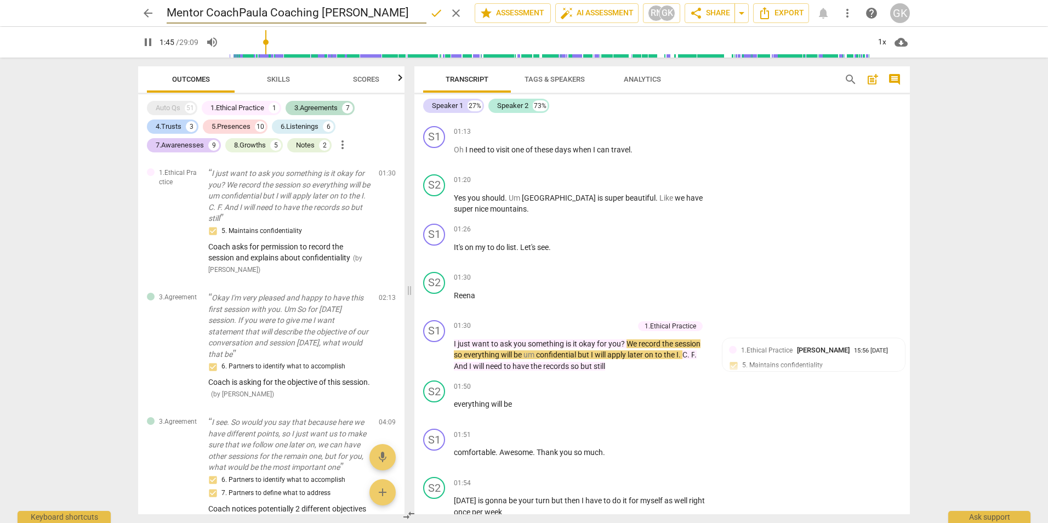
type input "105"
type input "Mentor CoachinPaula Coaching [PERSON_NAME]"
type input "106"
type input "Mentor CoachingPaula Coaching [PERSON_NAME]"
type input "106"
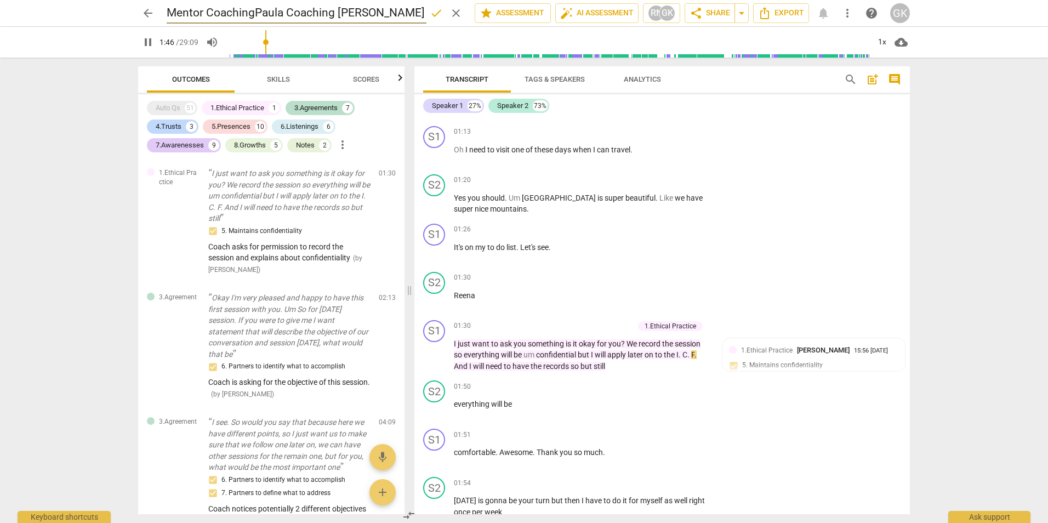
type input "Mentor Coaching [PERSON_NAME] Coaching [PERSON_NAME]"
type input "109"
type input "Mentor Coaching [PERSON_NAME]# Coaching [PERSON_NAME]"
type input "111"
type input "Mentor Coaching [PERSON_NAME]#xx Coaching [PERSON_NAME]"
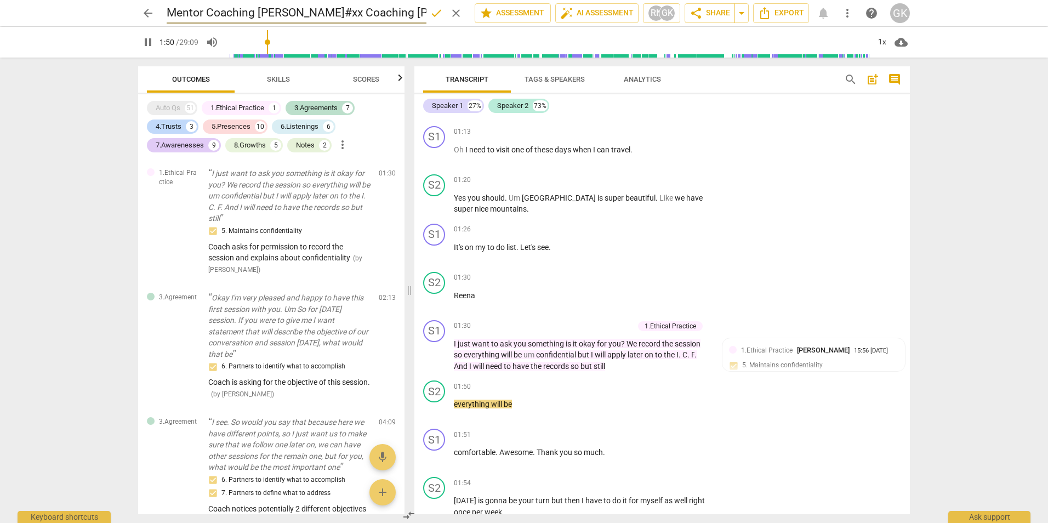
type input "111"
type input "Mentor Coaching [PERSON_NAME]#xx Coaching [PERSON_NAME]"
type input "113"
type input "Mentor Coaching [PERSON_NAME]#xx Coaching [PERSON_NAME]"
click at [430, 13] on span "done" at bounding box center [436, 13] width 13 height 13
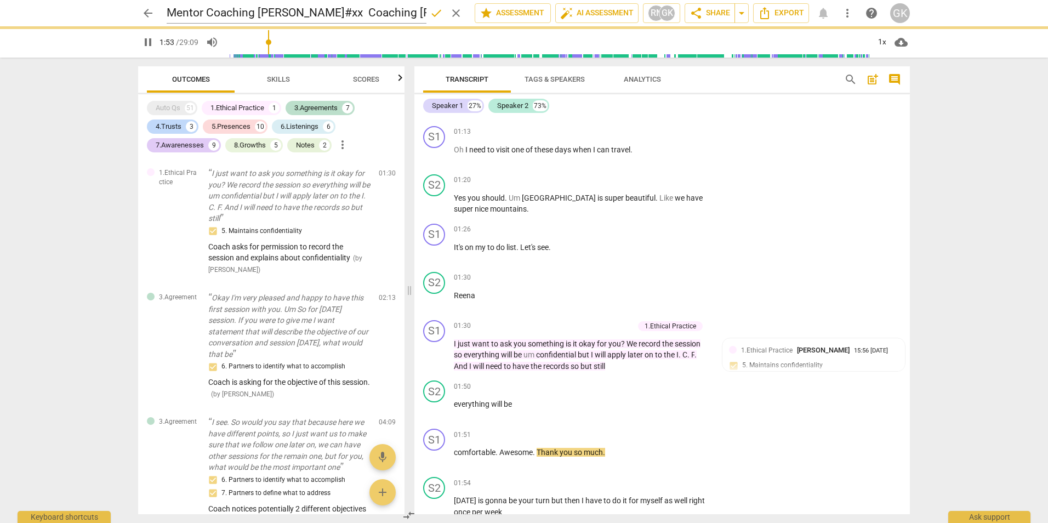
type input "114"
click at [146, 17] on span "arrow_back" at bounding box center [147, 13] width 13 height 13
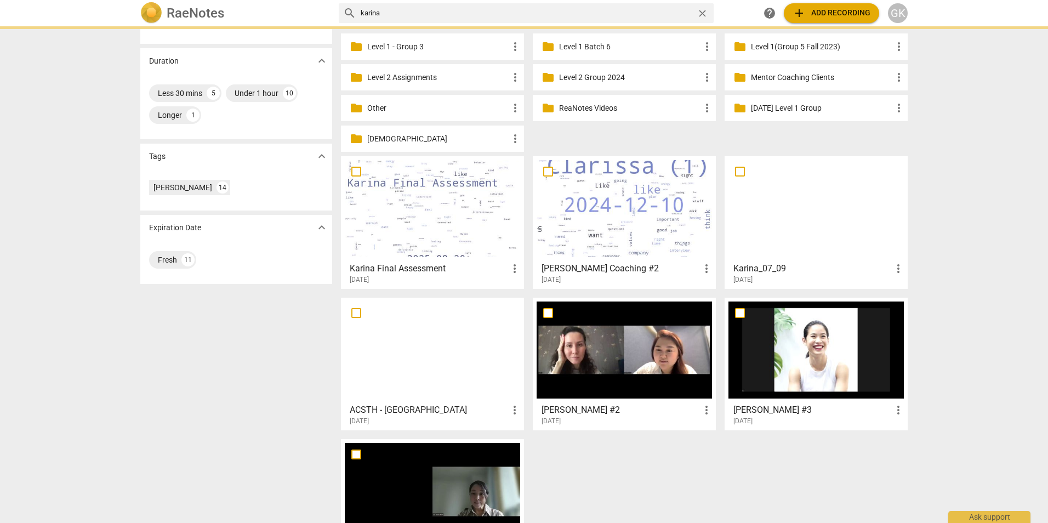
scroll to position [329, 0]
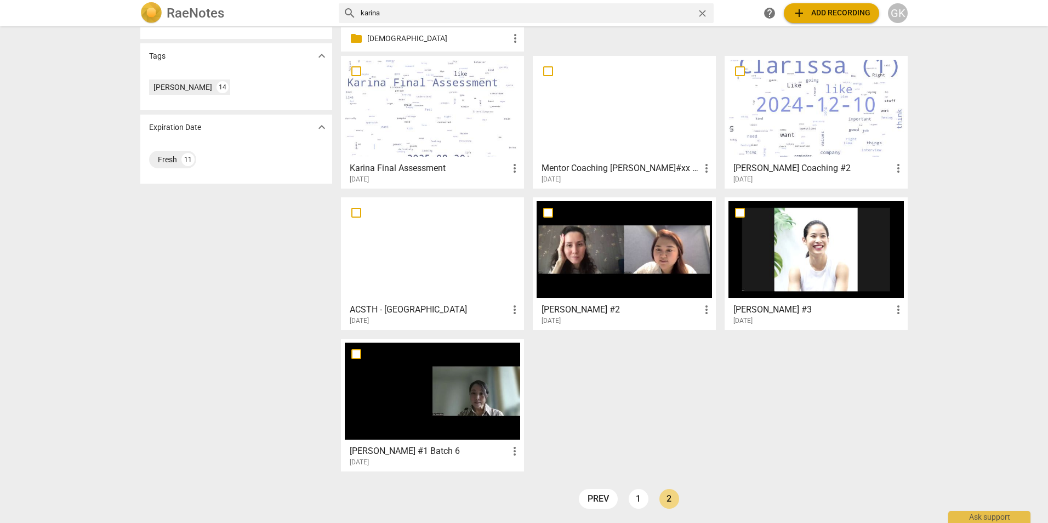
click at [794, 130] on div at bounding box center [815, 108] width 175 height 97
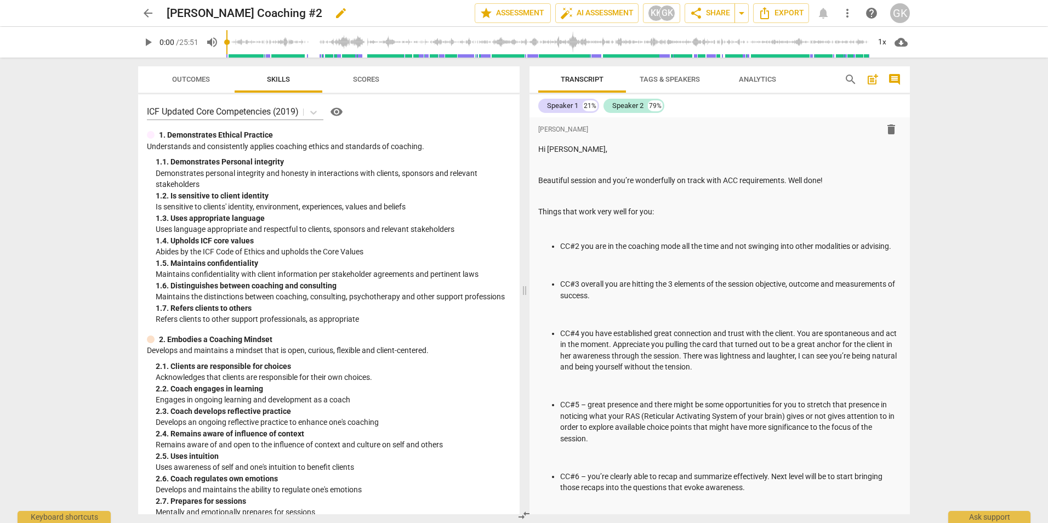
click at [334, 15] on span "edit" at bounding box center [340, 13] width 13 height 13
drag, startPoint x: 316, startPoint y: 13, endPoint x: 204, endPoint y: 11, distance: 111.8
click at [162, 11] on div "arrow_back [PERSON_NAME] Coaching #2 done clear star Assessment auto_fix_high A…" at bounding box center [523, 13] width 771 height 21
click at [147, 44] on span "play_arrow" at bounding box center [147, 42] width 13 height 13
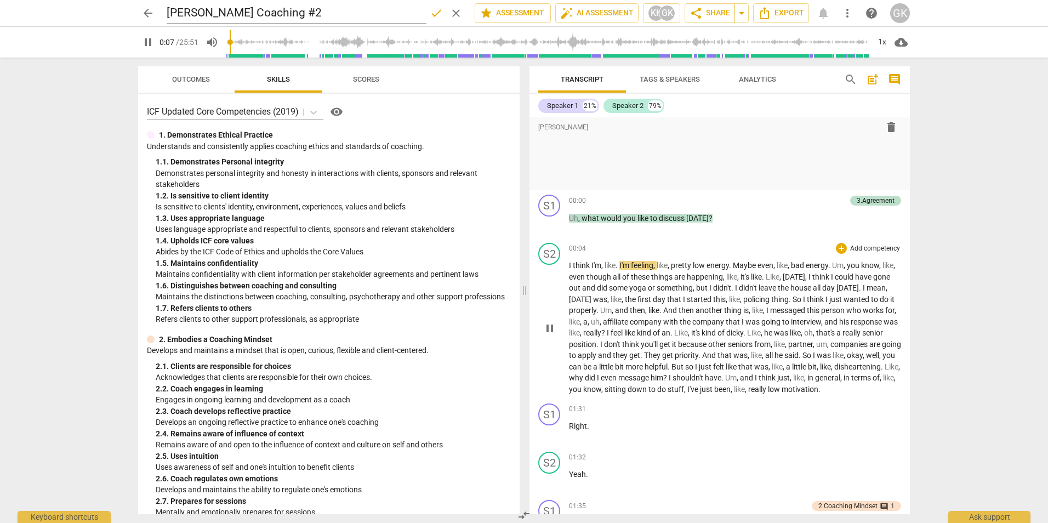
scroll to position [877, 0]
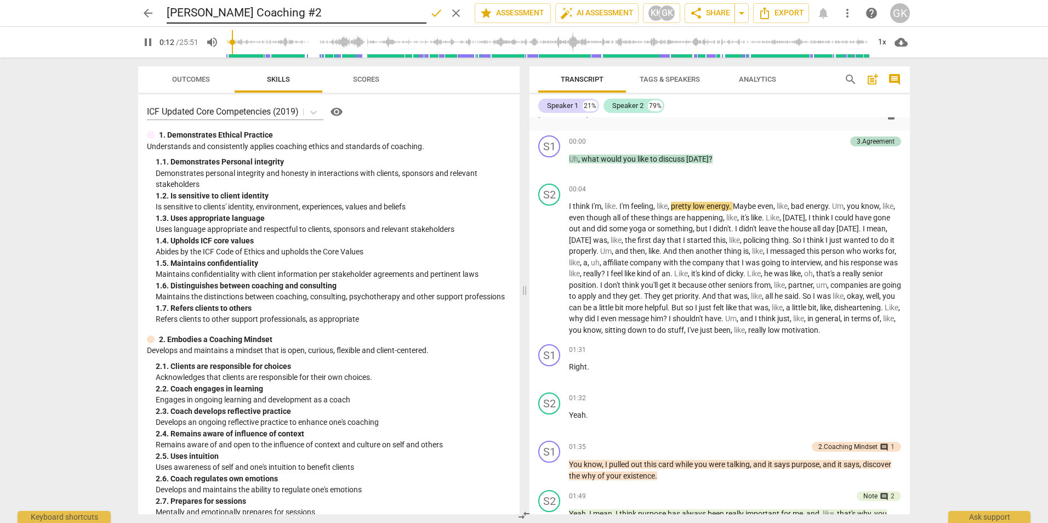
click at [343, 13] on input "[PERSON_NAME] Coaching #2" at bounding box center [297, 13] width 260 height 21
type input "14"
type input "[PERSON_NAME] Coaching #2"
type input "14"
type input "[PERSON_NAME] Coaching #2 -"
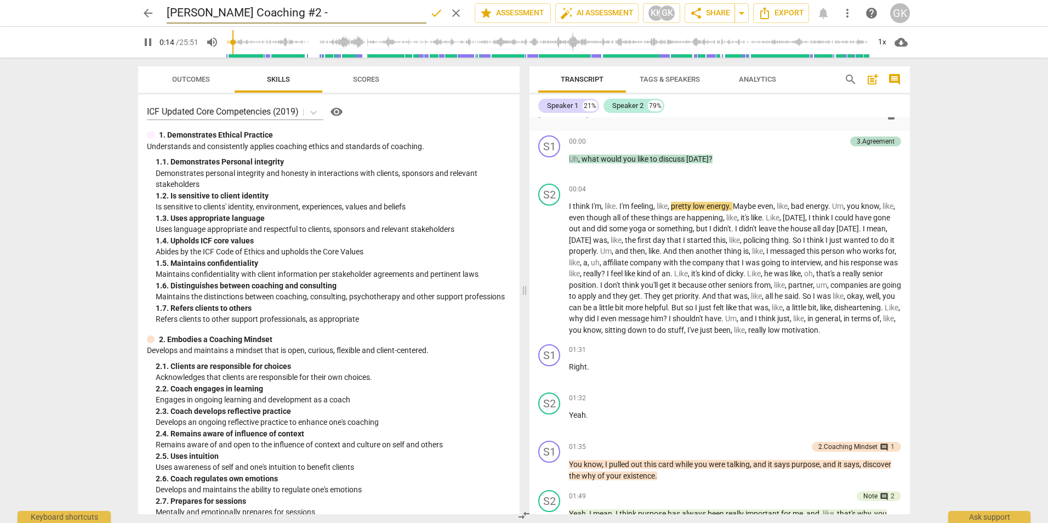
type input "14"
type input "[PERSON_NAME] Coaching #2 - S"
type input "15"
type input "[PERSON_NAME] Coaching #2 - Se"
type input "15"
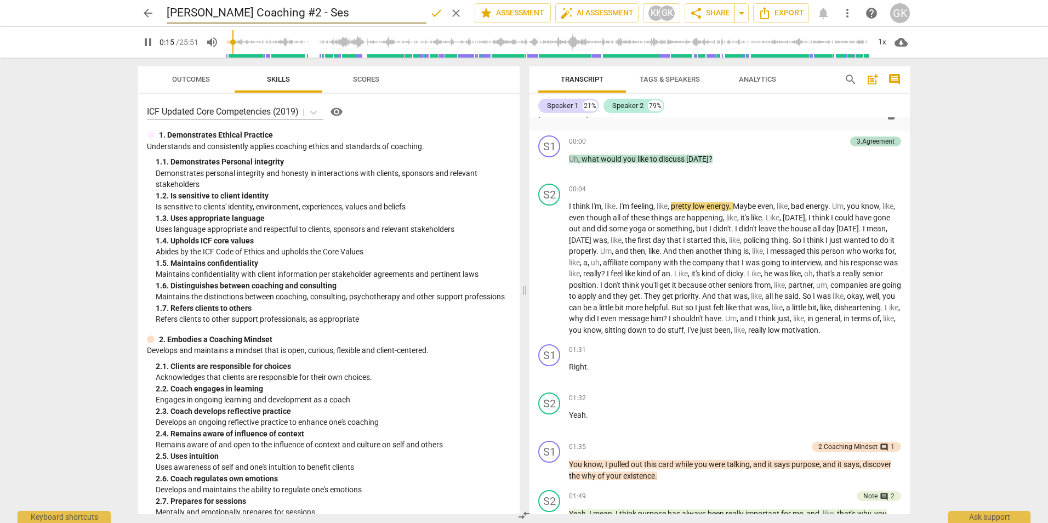
type input "[PERSON_NAME] Coaching #2 - Sess"
type input "15"
type input "[PERSON_NAME] Coaching #2 - Session"
type input "16"
type input "[PERSON_NAME] Coaching #2 - Session w"
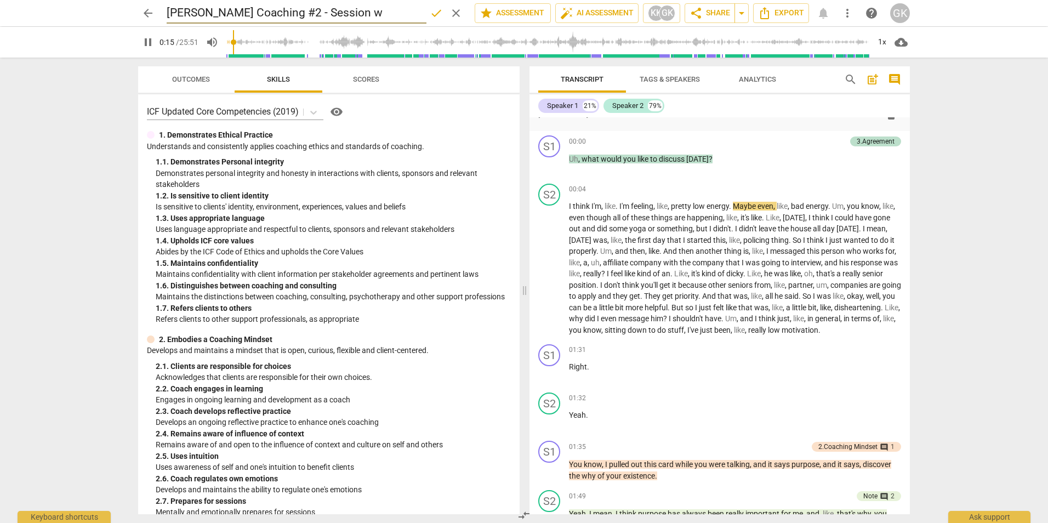
type input "16"
type input "[PERSON_NAME] Coaching #2 - Session wit"
type input "16"
type input "[PERSON_NAME] Coaching #2 - Session with"
type input "19"
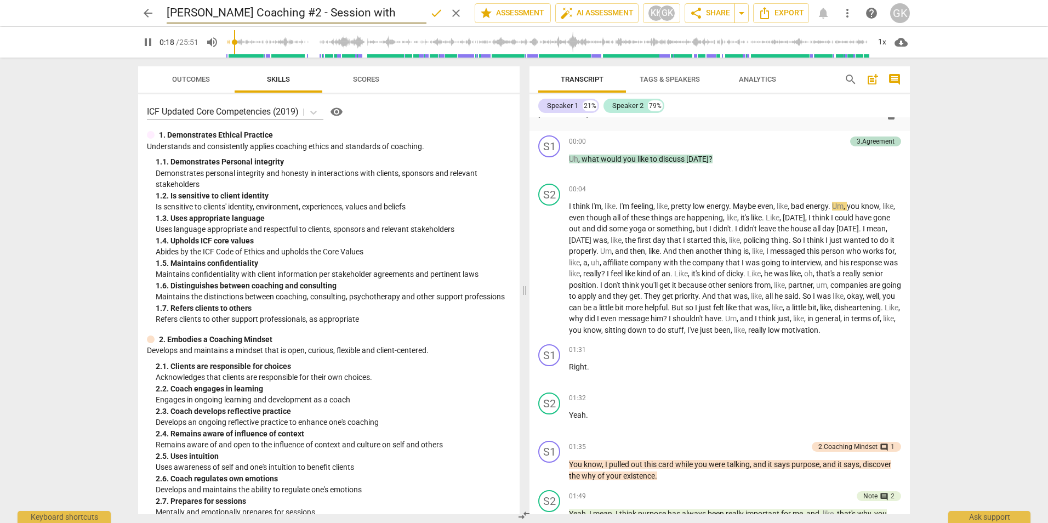
type input "[PERSON_NAME] Coaching #2 - Session with C"
type input "19"
type input "[PERSON_NAME] Coaching #2 - Session with Cl"
type input "19"
type input "[PERSON_NAME] Coaching #2 - Session with Cla"
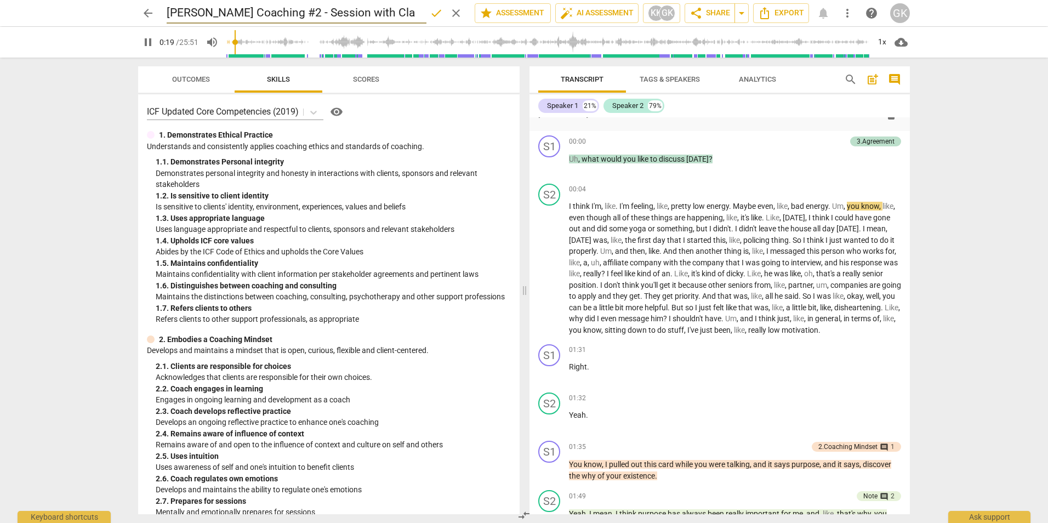
type input "20"
type input "[PERSON_NAME] Coaching #2 - Session with [PERSON_NAME]"
type input "20"
type input "[PERSON_NAME] Coaching #2 - Session with [PERSON_NAME]"
type input "20"
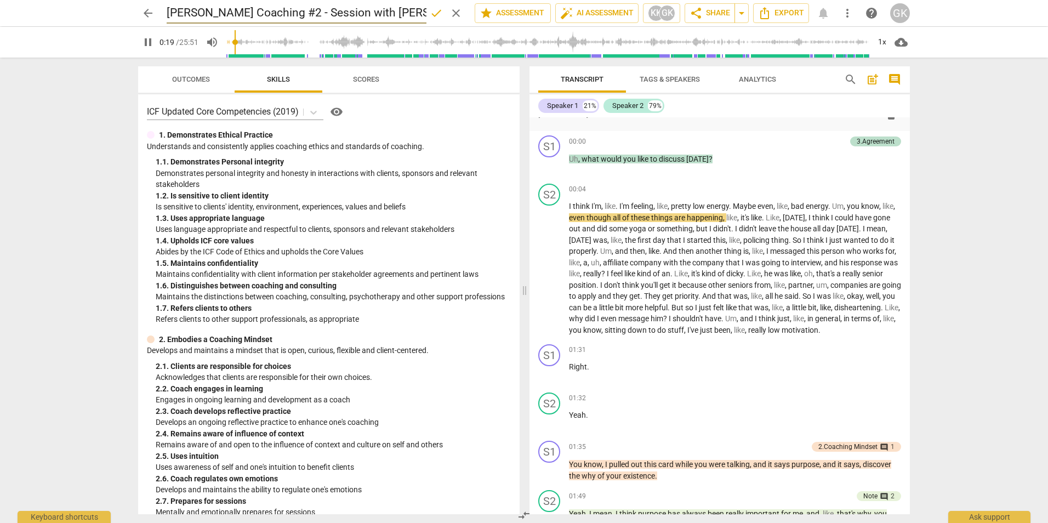
type input "[PERSON_NAME] Coaching #2 - Session with [PERSON_NAME]"
type input "21"
type input "[PERSON_NAME] Coaching #2 - Session with [PERSON_NAME]"
click at [433, 14] on span "done" at bounding box center [436, 13] width 13 height 13
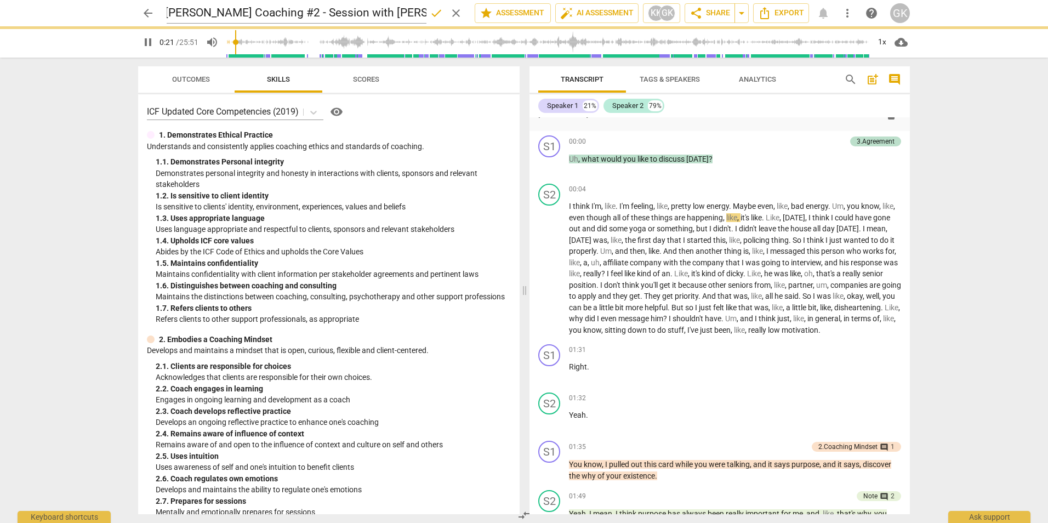
scroll to position [0, 0]
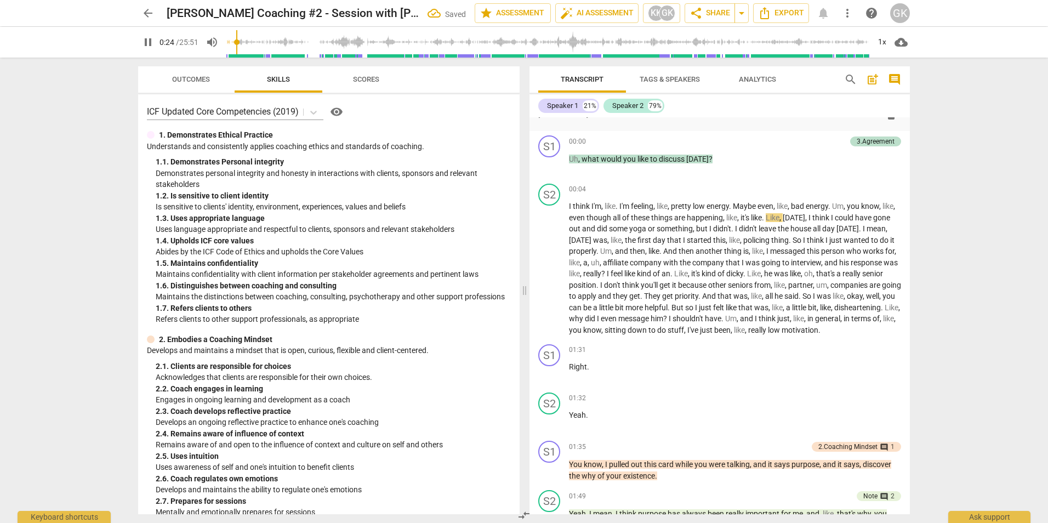
type input "24"
click at [149, 15] on span "arrow_back" at bounding box center [147, 13] width 13 height 13
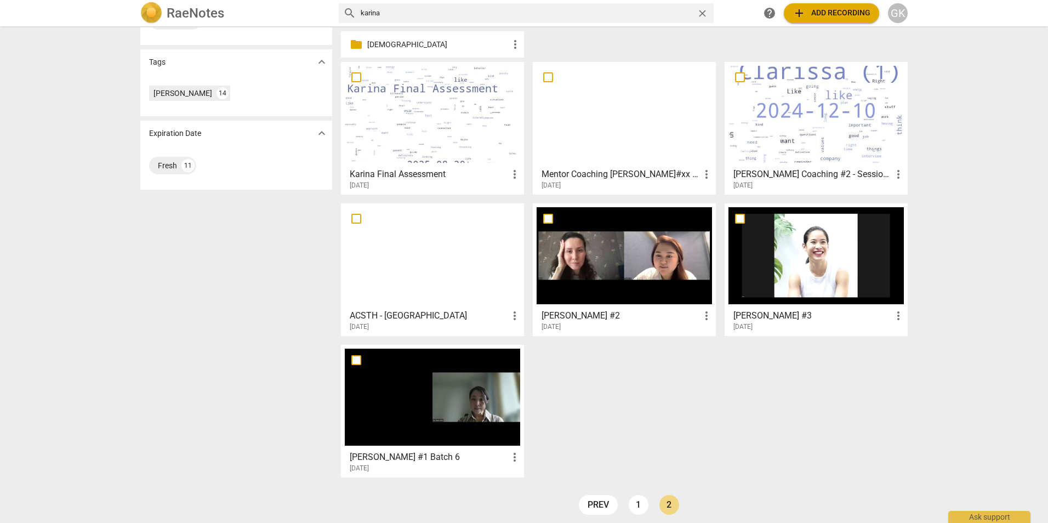
scroll to position [329, 0]
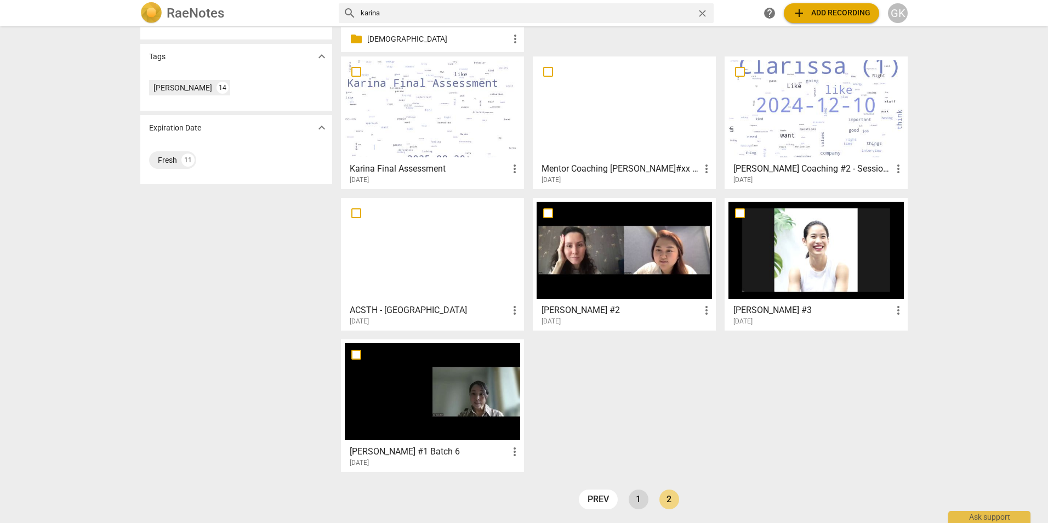
click at [640, 501] on link "1" at bounding box center [638, 499] width 20 height 20
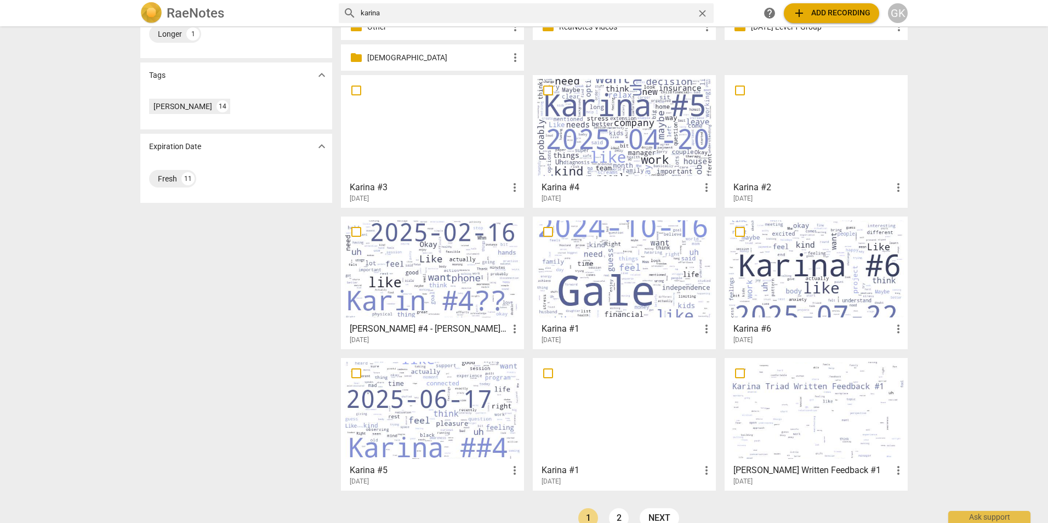
scroll to position [329, 0]
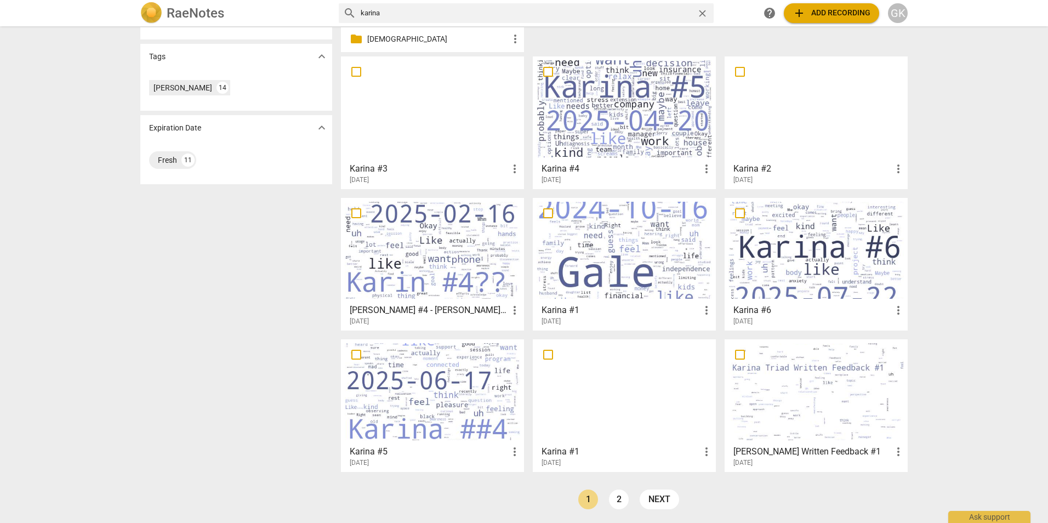
click at [589, 408] on div at bounding box center [623, 391] width 175 height 97
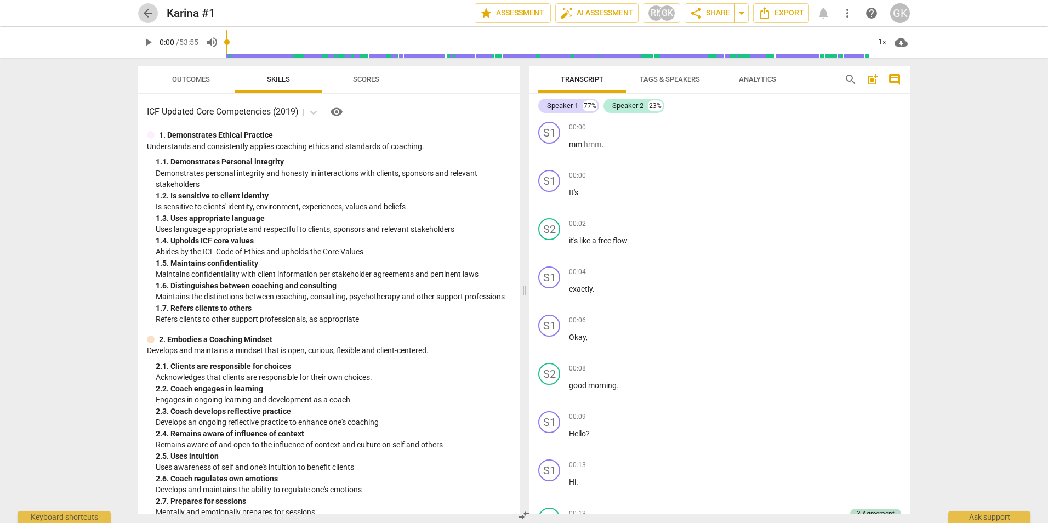
click at [147, 12] on span "arrow_back" at bounding box center [147, 13] width 13 height 13
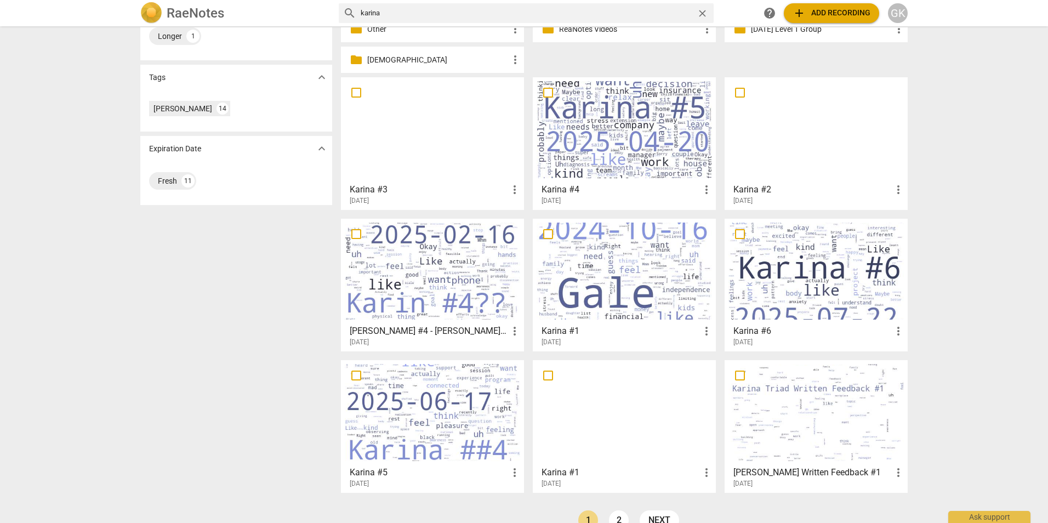
scroll to position [329, 0]
